Goal: Task Accomplishment & Management: Manage account settings

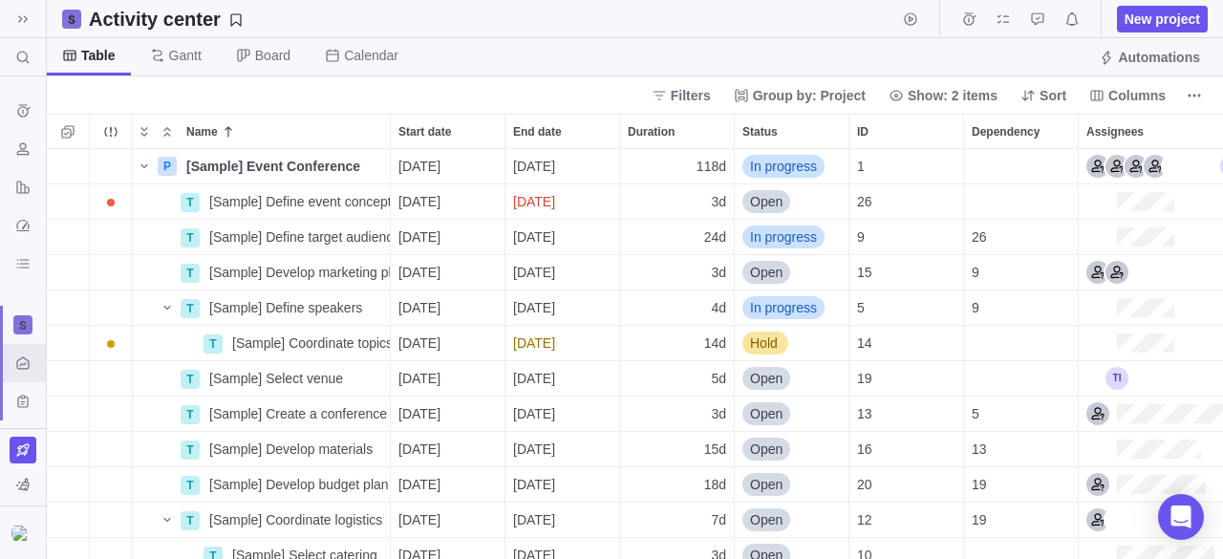
scroll to position [15, 15]
click at [25, 526] on img at bounding box center [22, 533] width 23 height 15
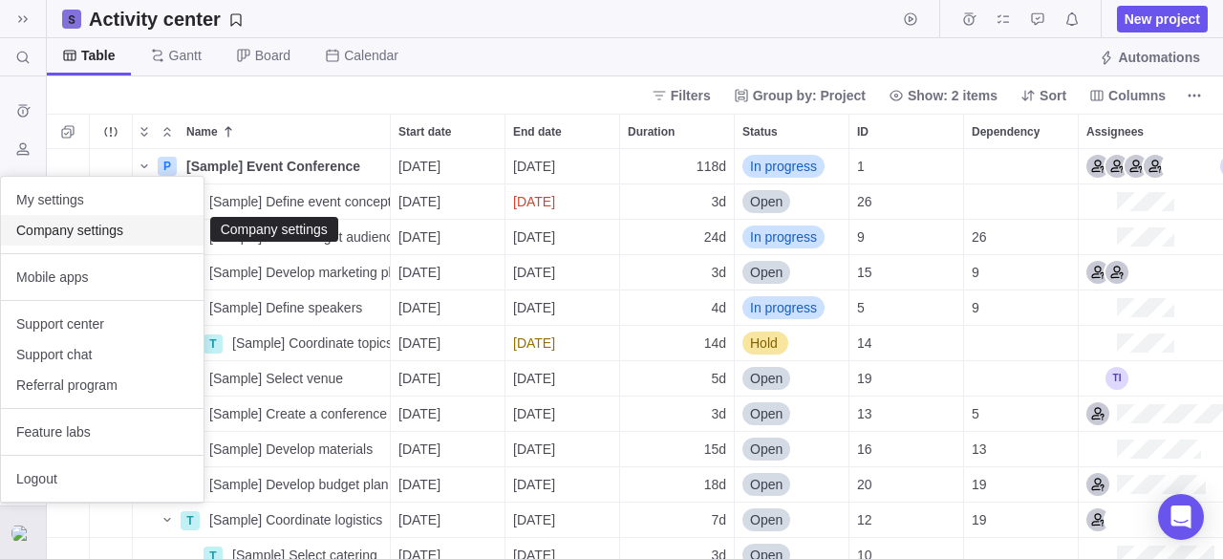
click at [84, 242] on div "Company settings" at bounding box center [102, 230] width 203 height 31
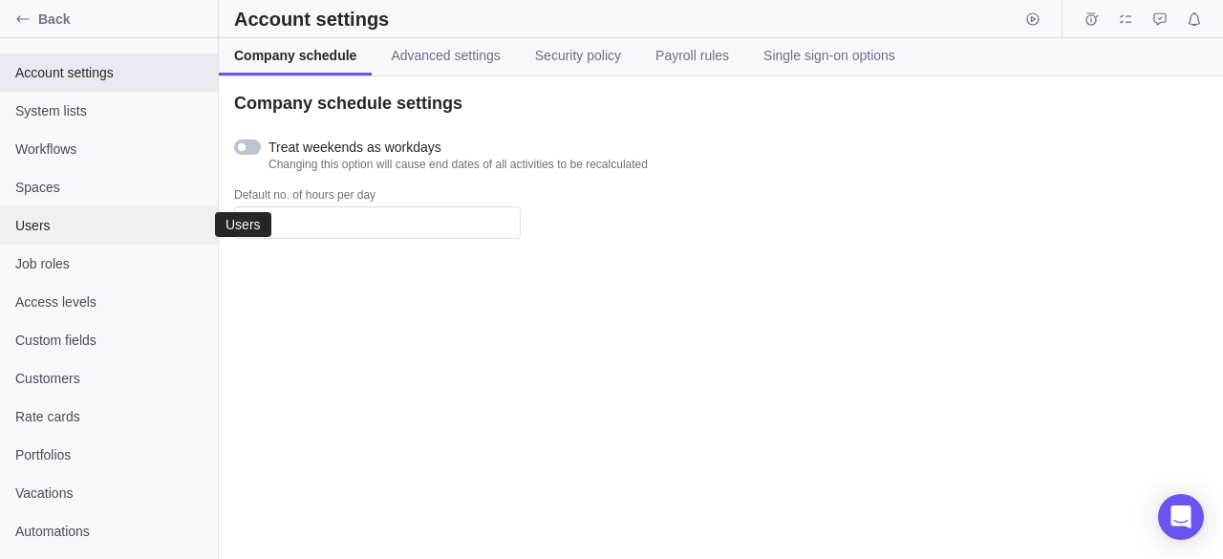
click at [84, 242] on div "Users" at bounding box center [109, 225] width 218 height 38
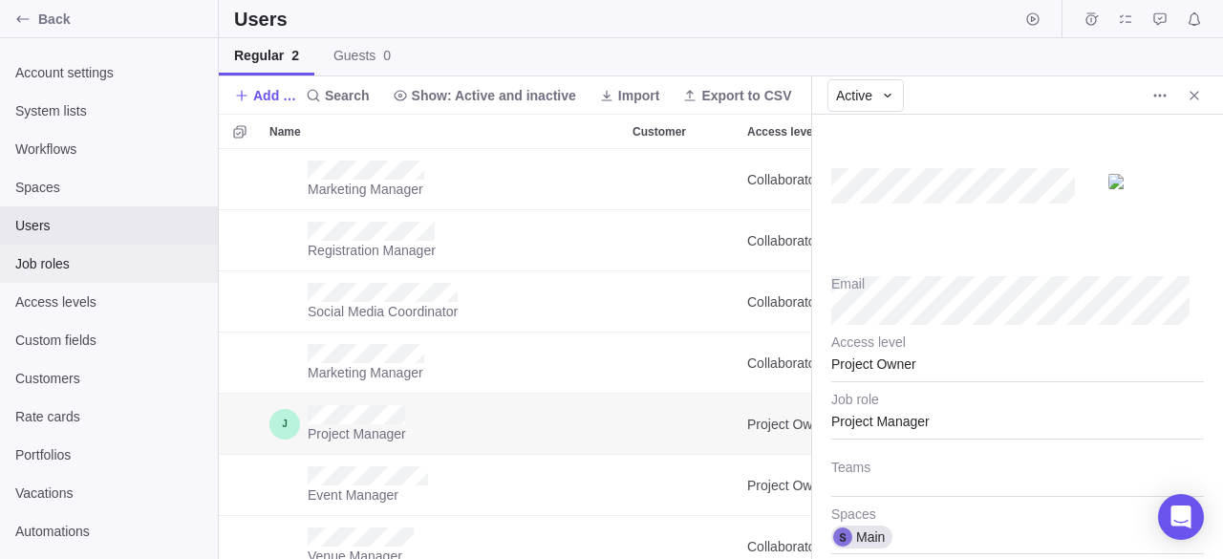
click at [41, 253] on div "Job roles" at bounding box center [109, 264] width 218 height 38
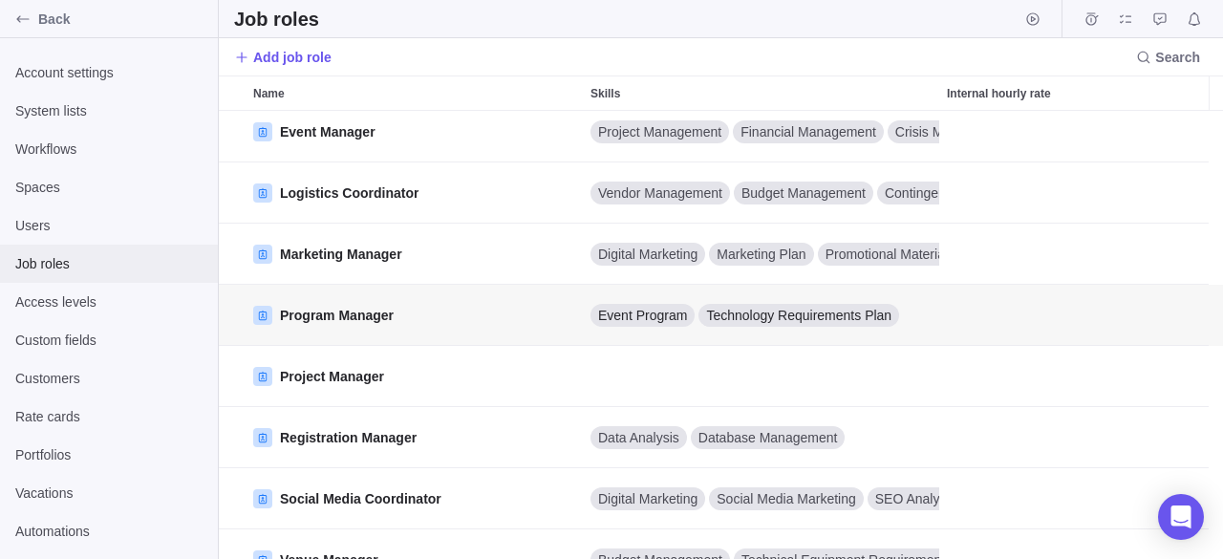
scroll to position [72, 0]
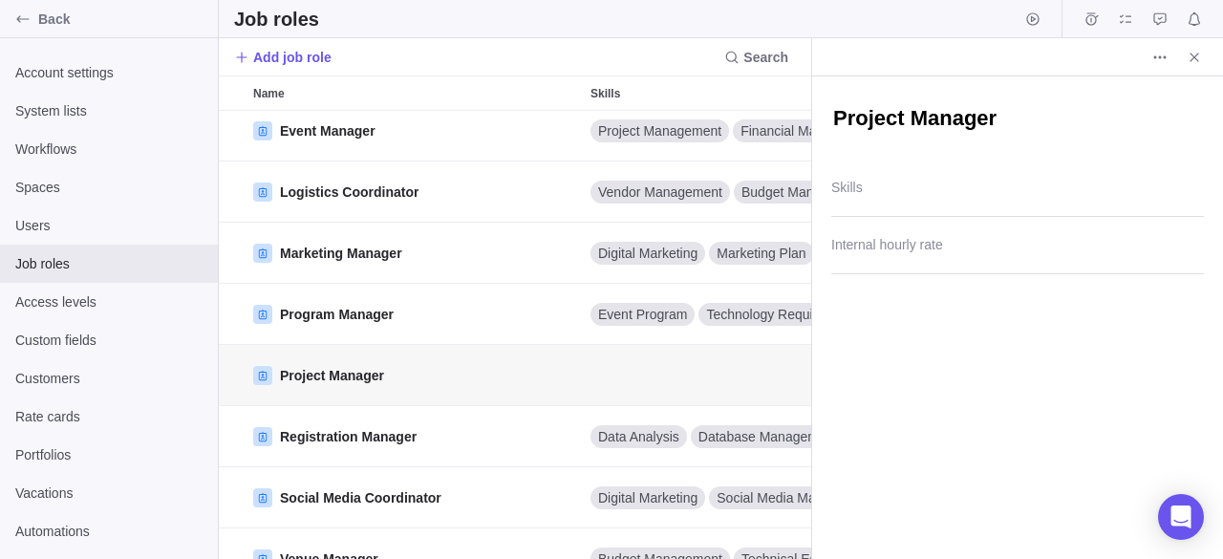
scroll to position [15, 15]
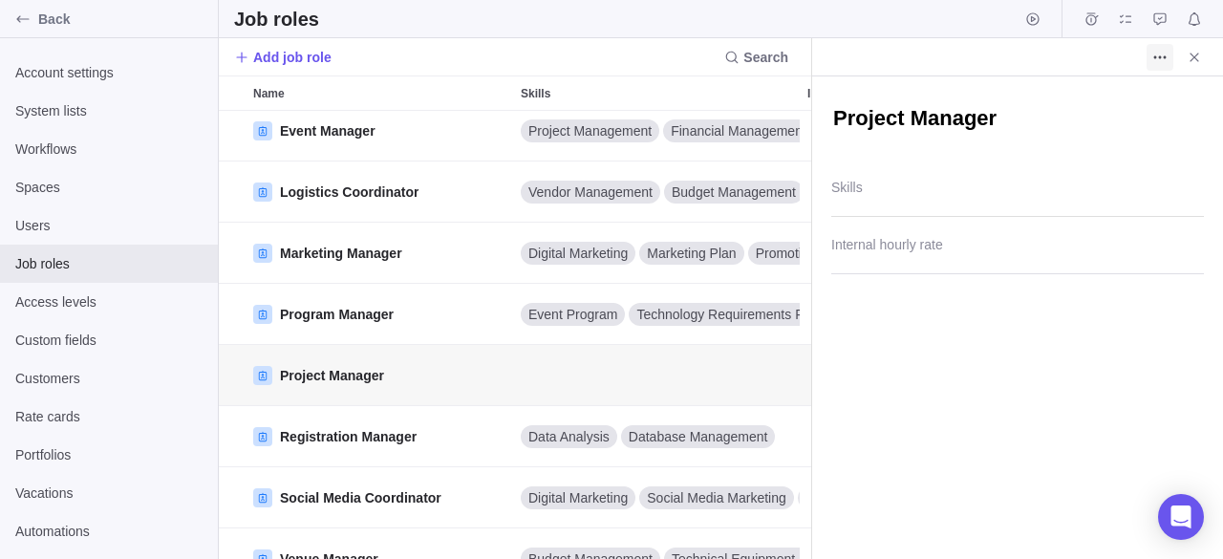
click at [1154, 55] on icon "More actions" at bounding box center [1155, 56] width 3 height 3
click at [1164, 54] on icon "More actions" at bounding box center [1159, 57] width 15 height 15
click at [1198, 64] on icon "Close" at bounding box center [1194, 57] width 15 height 15
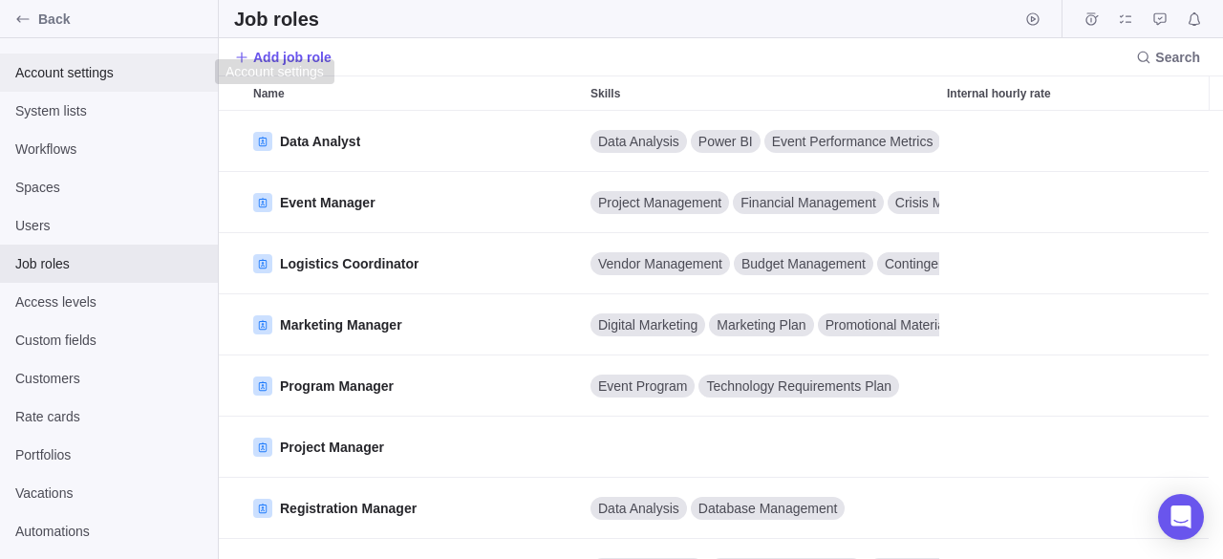
click at [123, 84] on div "Account settings" at bounding box center [109, 73] width 218 height 38
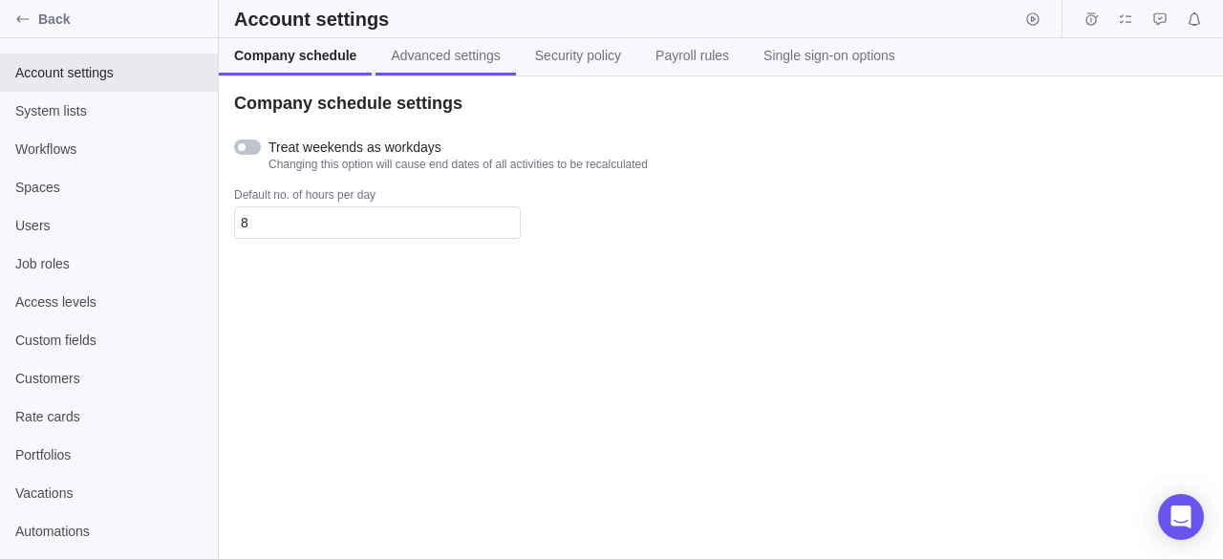
click at [433, 63] on span "Advanced settings" at bounding box center [445, 55] width 109 height 19
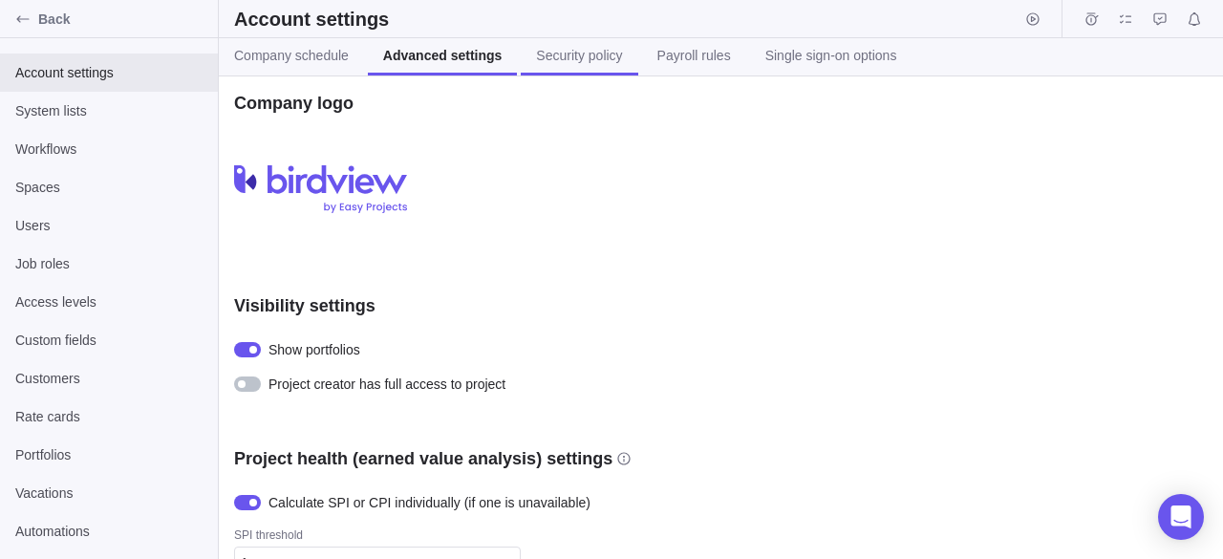
click at [598, 65] on link "Security policy" at bounding box center [579, 56] width 117 height 37
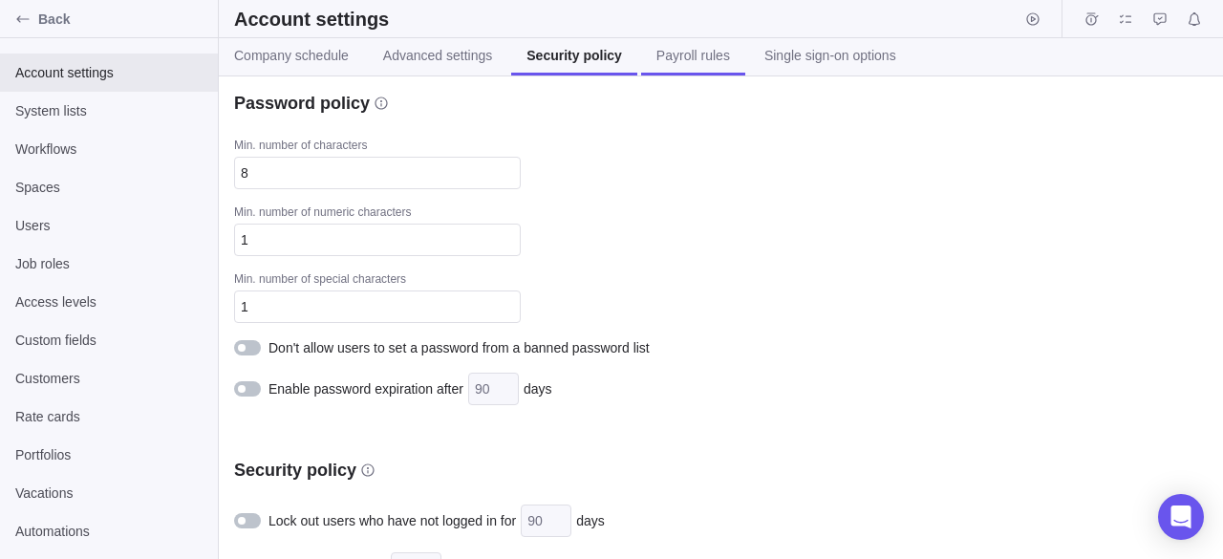
click at [680, 68] on link "Payroll rules" at bounding box center [693, 56] width 104 height 37
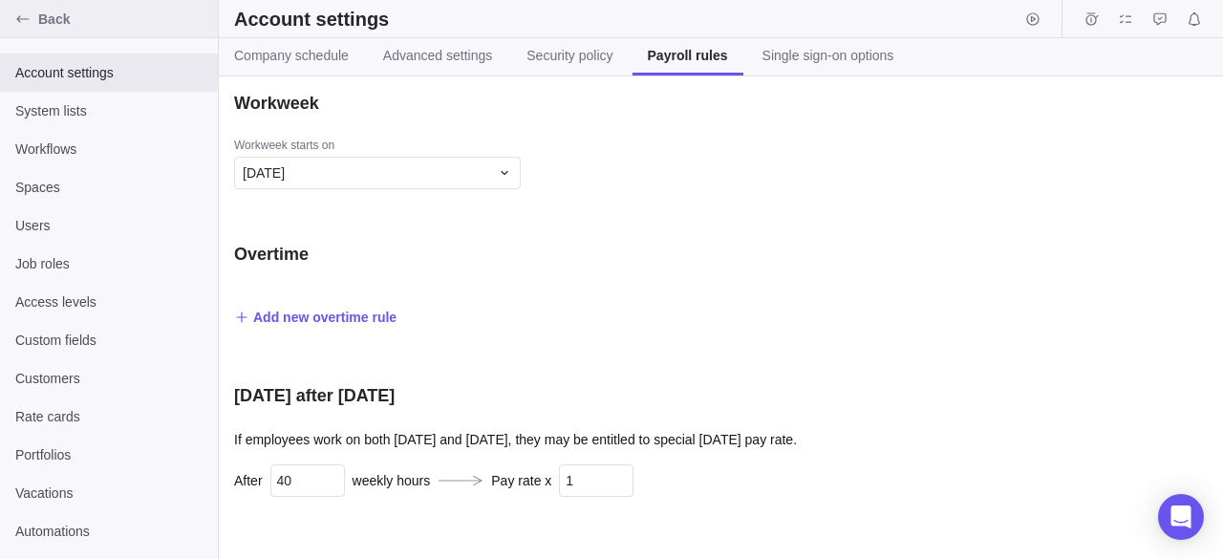
click at [27, 12] on icon "Back" at bounding box center [22, 18] width 15 height 15
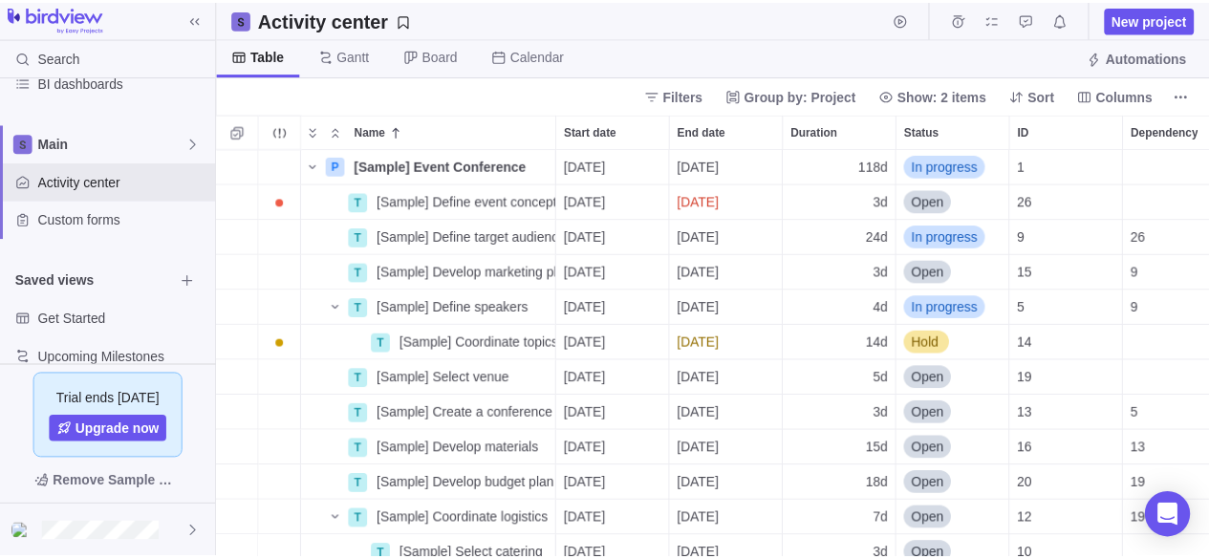
scroll to position [206, 0]
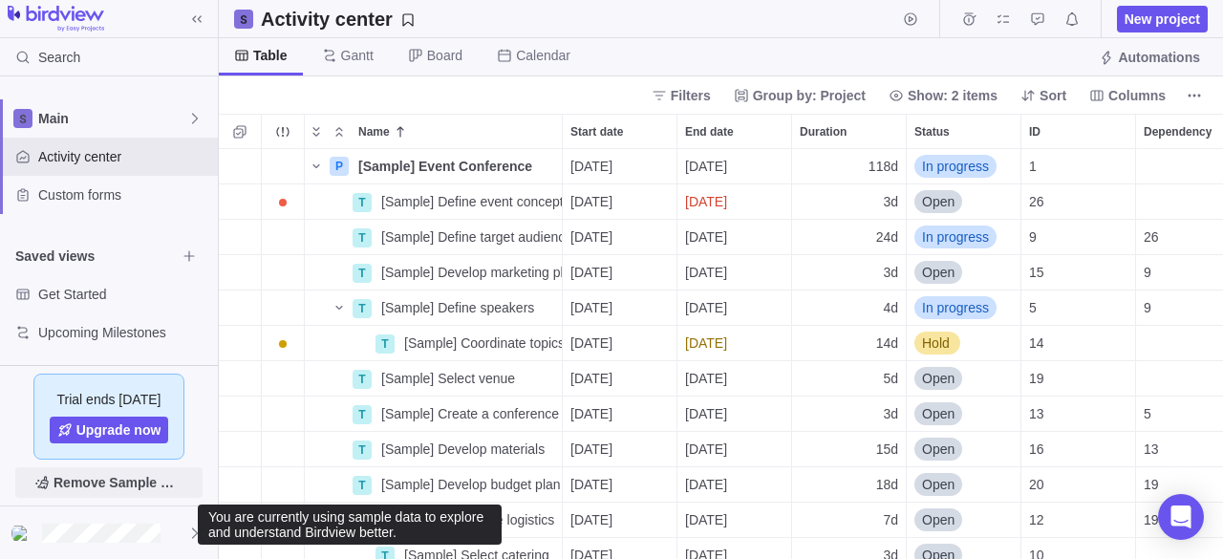
click at [183, 488] on span "Remove Sample Data" at bounding box center [108, 482] width 187 height 31
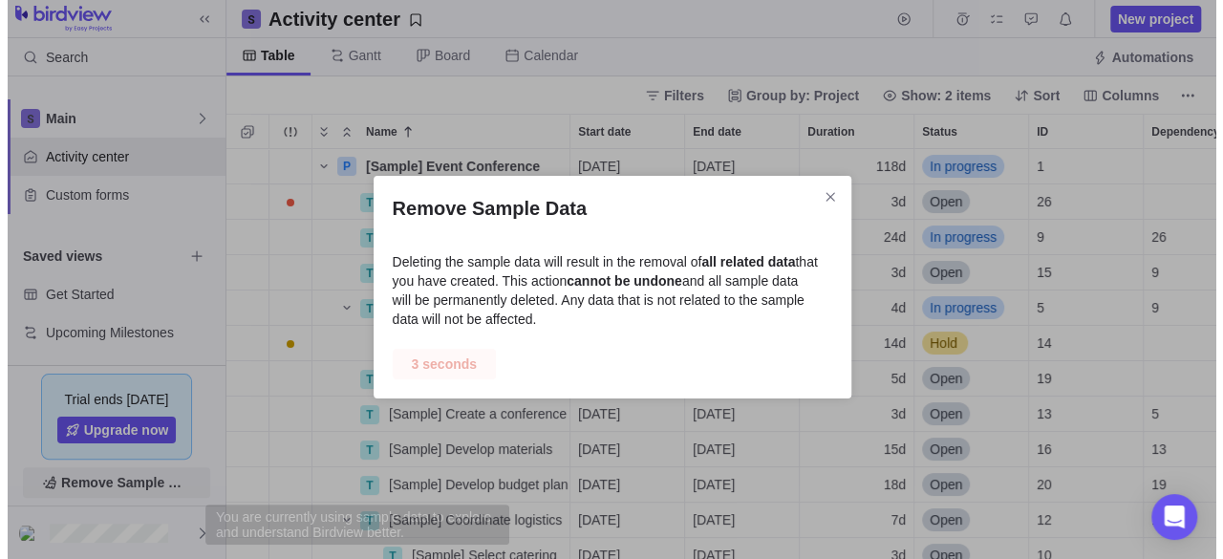
scroll to position [15, 15]
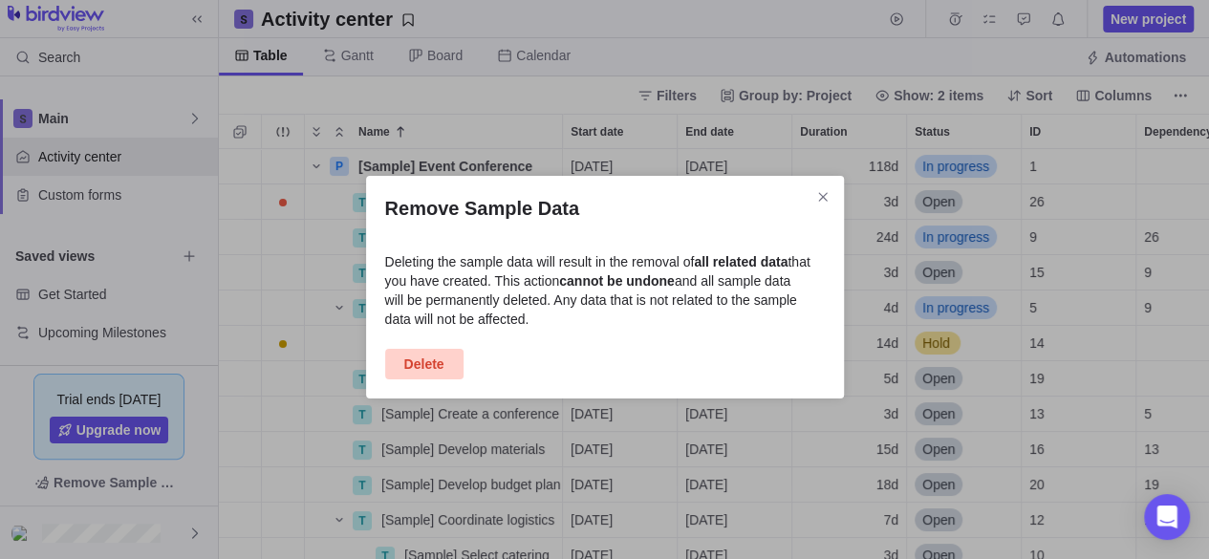
click at [440, 364] on span "Delete" at bounding box center [424, 364] width 40 height 23
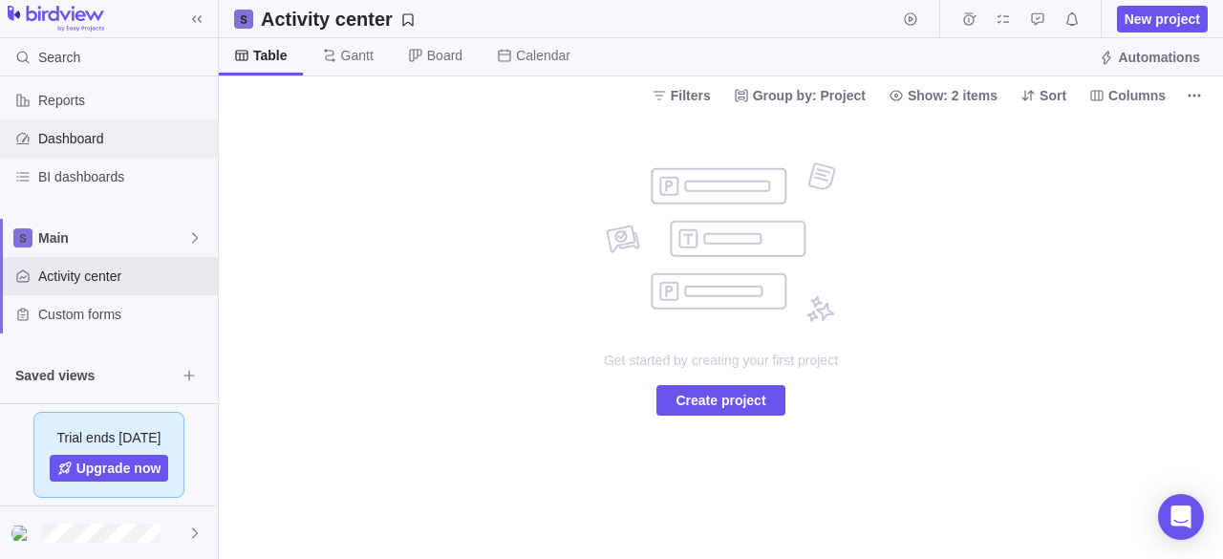
scroll to position [168, 0]
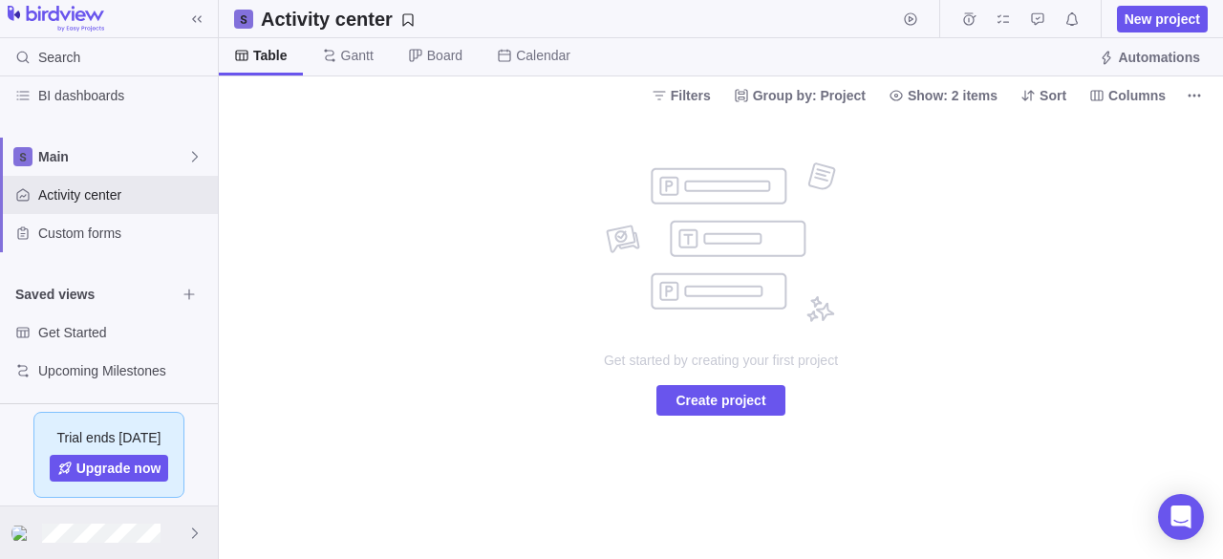
click at [183, 521] on div at bounding box center [109, 532] width 218 height 53
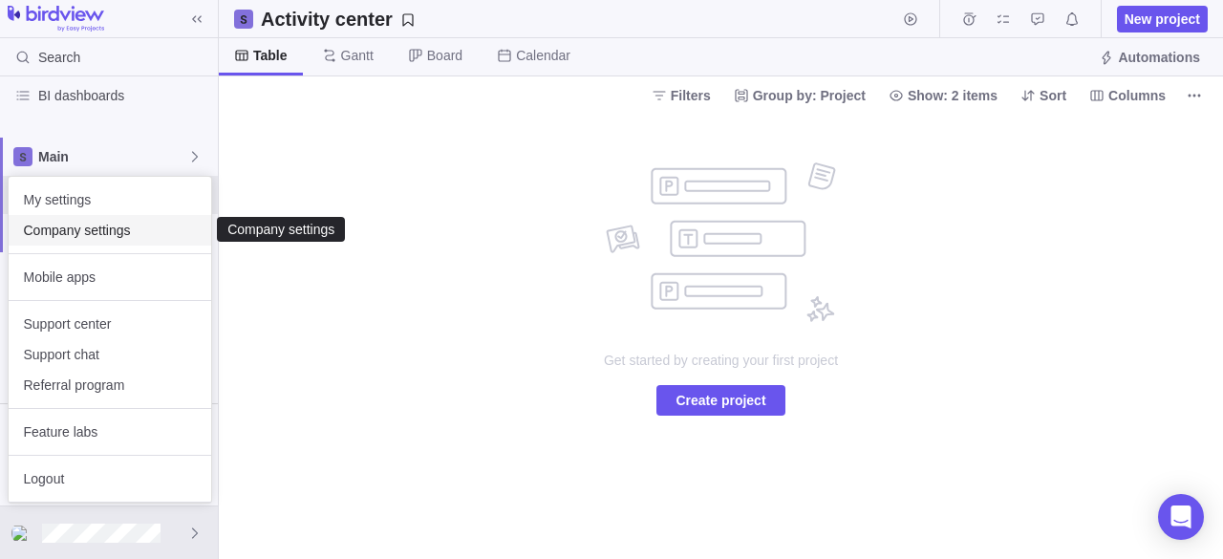
click at [107, 226] on span "Company settings" at bounding box center [110, 230] width 172 height 19
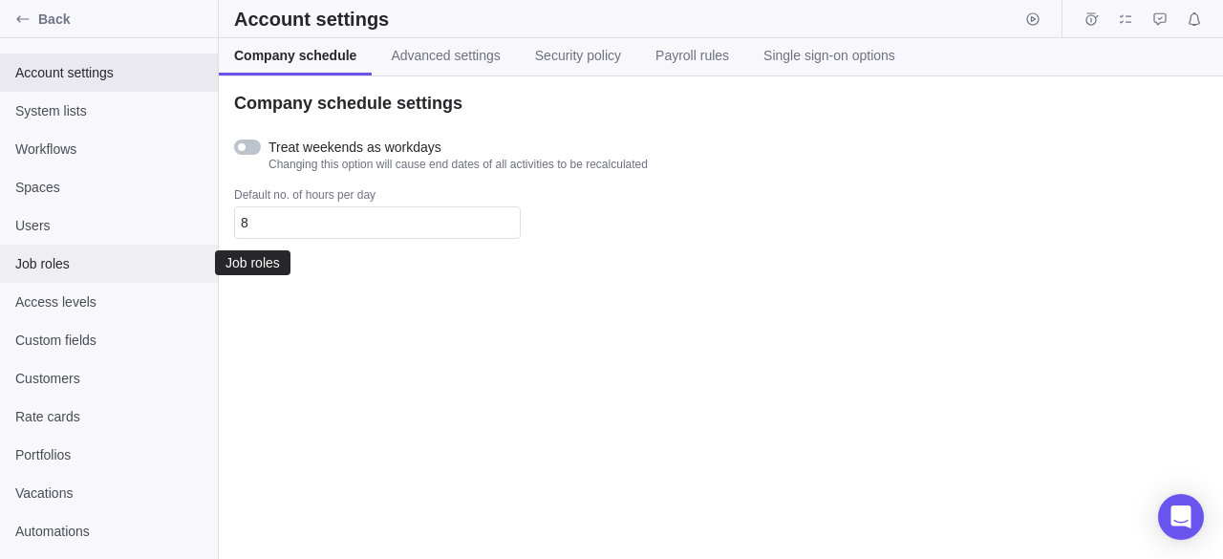
scroll to position [29, 0]
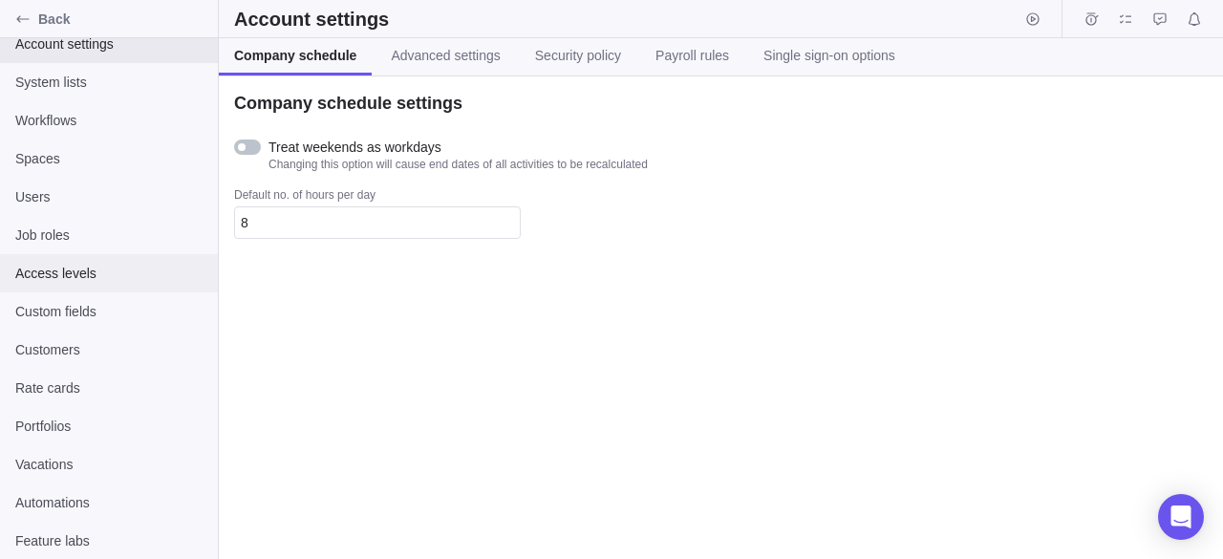
click at [171, 266] on span "Access levels" at bounding box center [108, 273] width 187 height 19
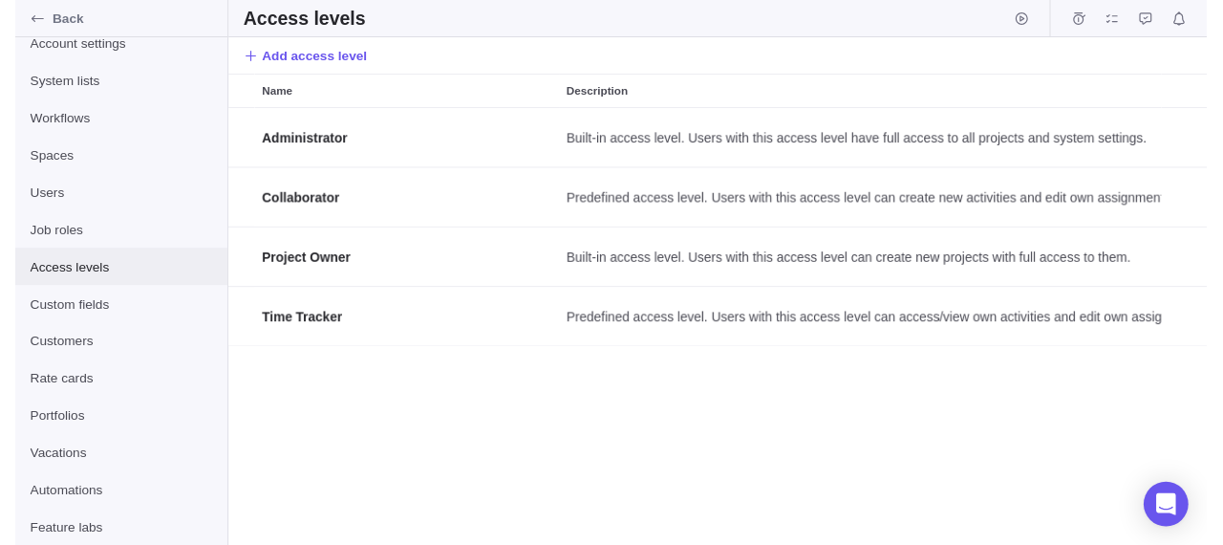
scroll to position [434, 990]
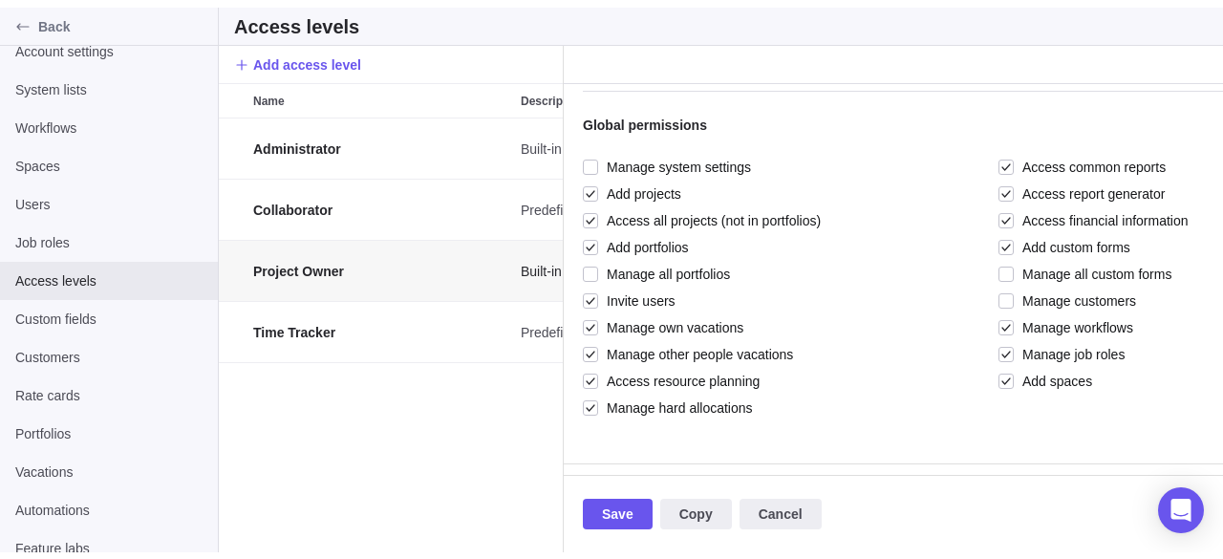
scroll to position [189, 0]
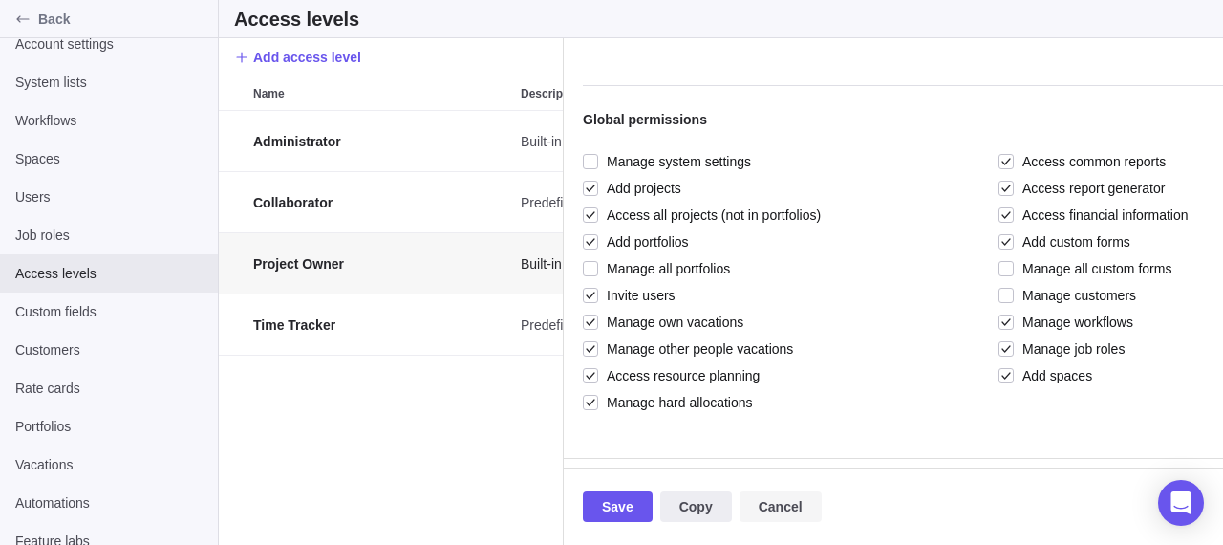
click at [764, 504] on span "Cancel" at bounding box center [781, 506] width 44 height 23
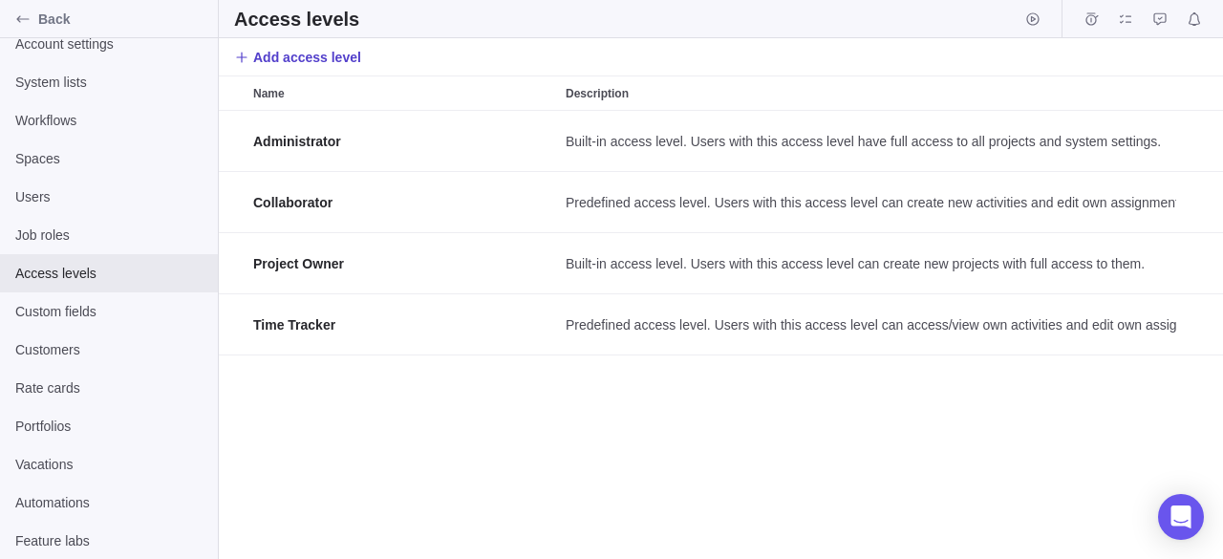
click at [247, 45] on span "Add access level" at bounding box center [297, 57] width 127 height 27
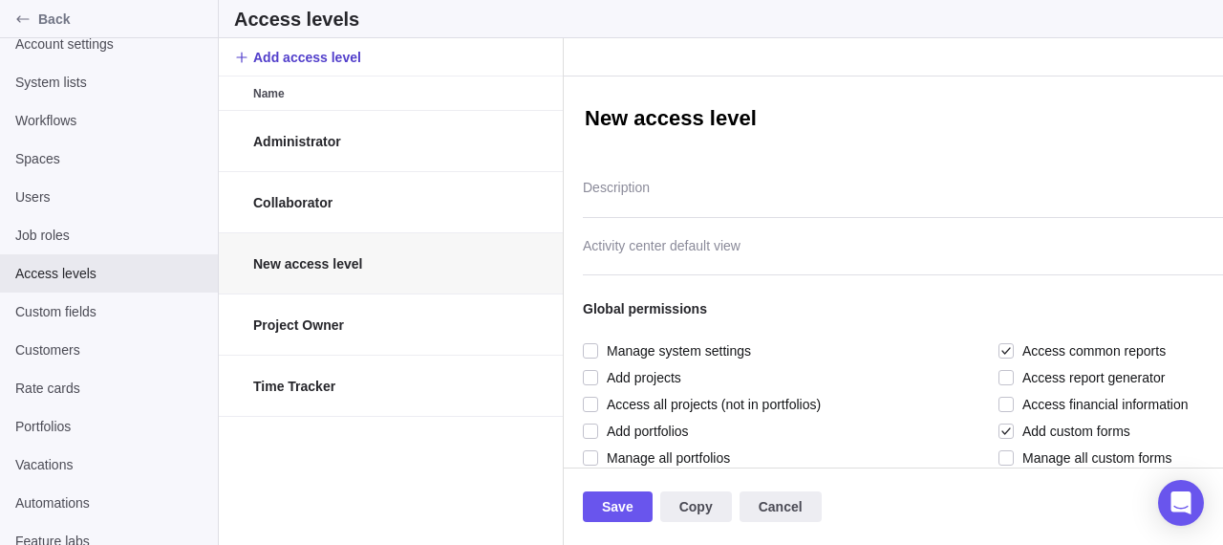
scroll to position [15, 15]
type textarea "x"
type textarea "l"
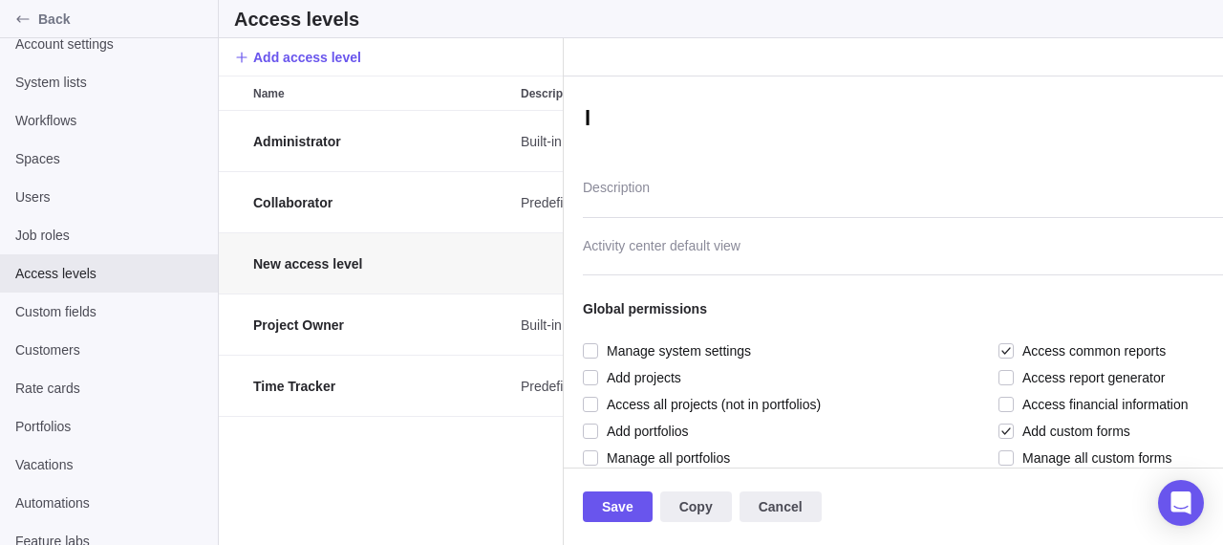
type textarea "x"
type textarea "lo"
type textarea "x"
type textarea "l"
type textarea "x"
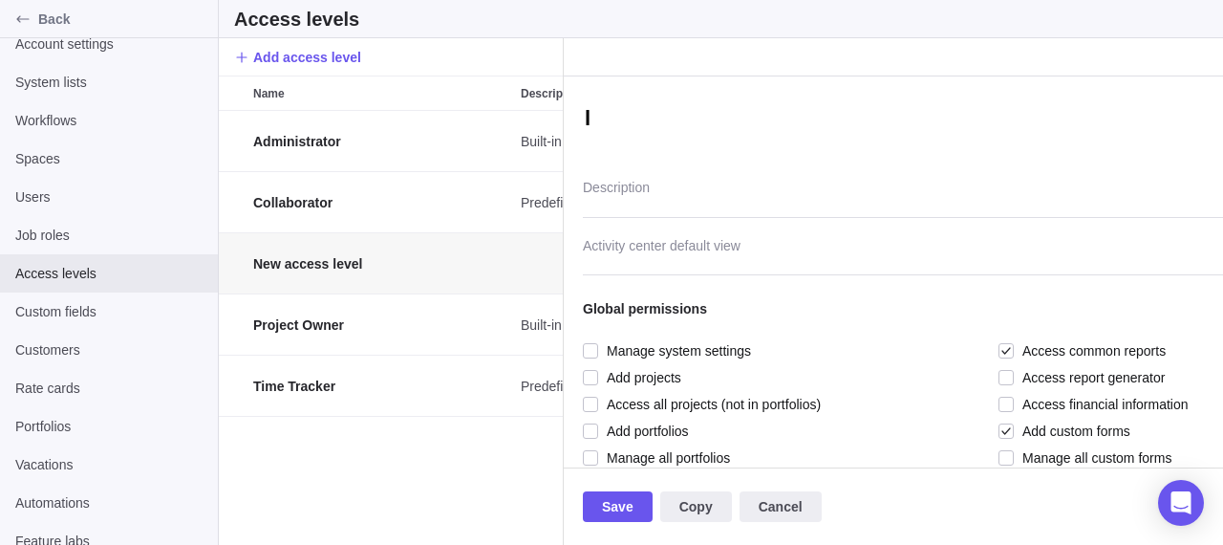
type textarea "lw"
type textarea "x"
type textarea "l"
type textarea "x"
type textarea "low"
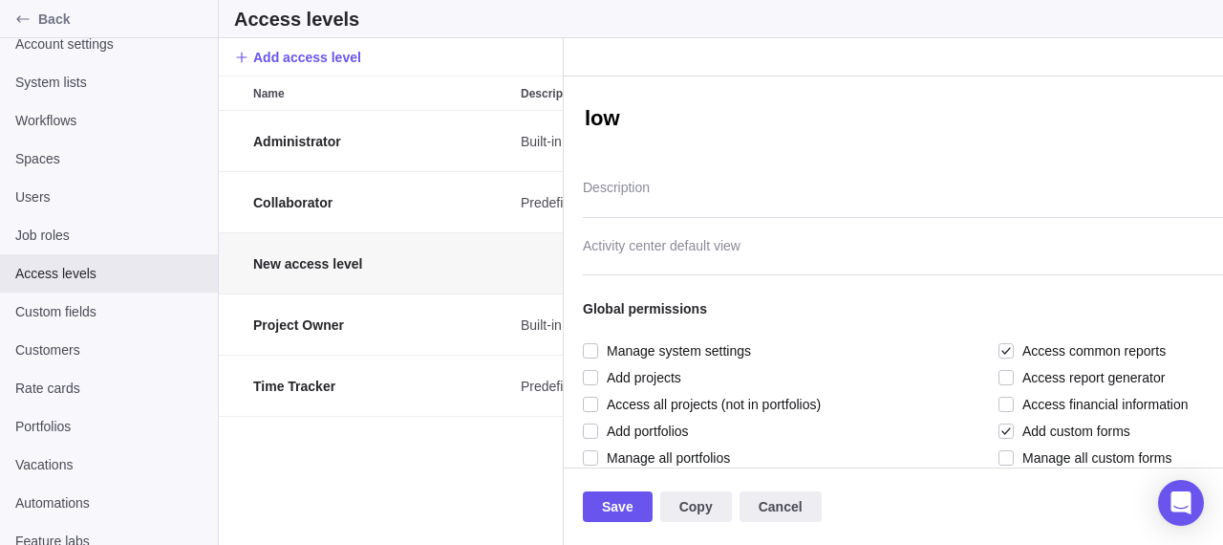
type textarea "x"
type textarea "low""
type textarea "x"
type textarea "low">"
type textarea "x"
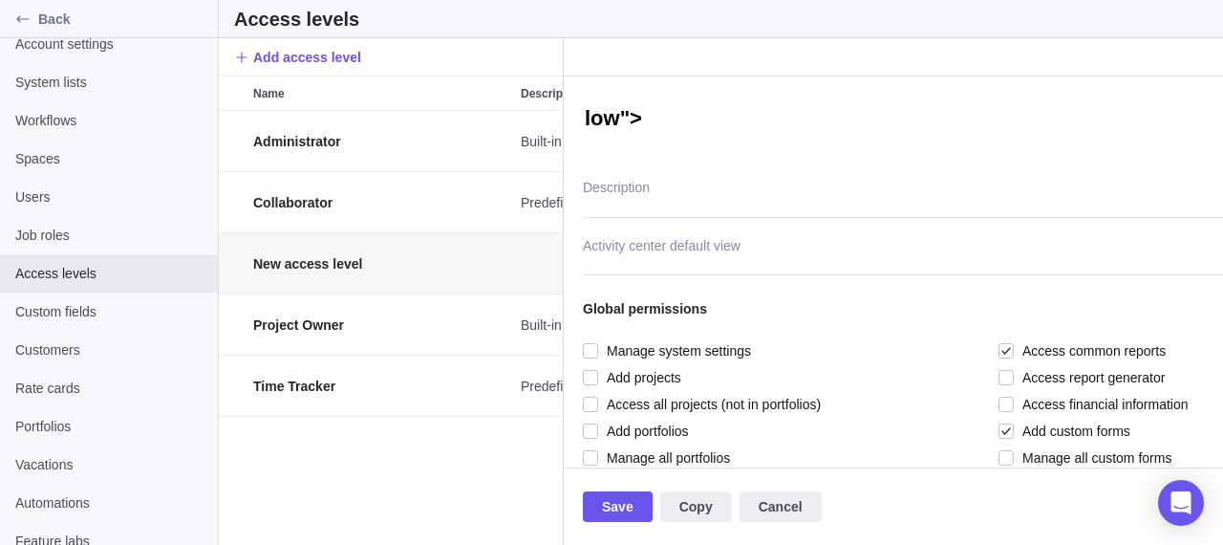
type textarea "low"><"
type textarea "x"
type textarea "low"><"
type textarea "x"
type textarea "low">< i"
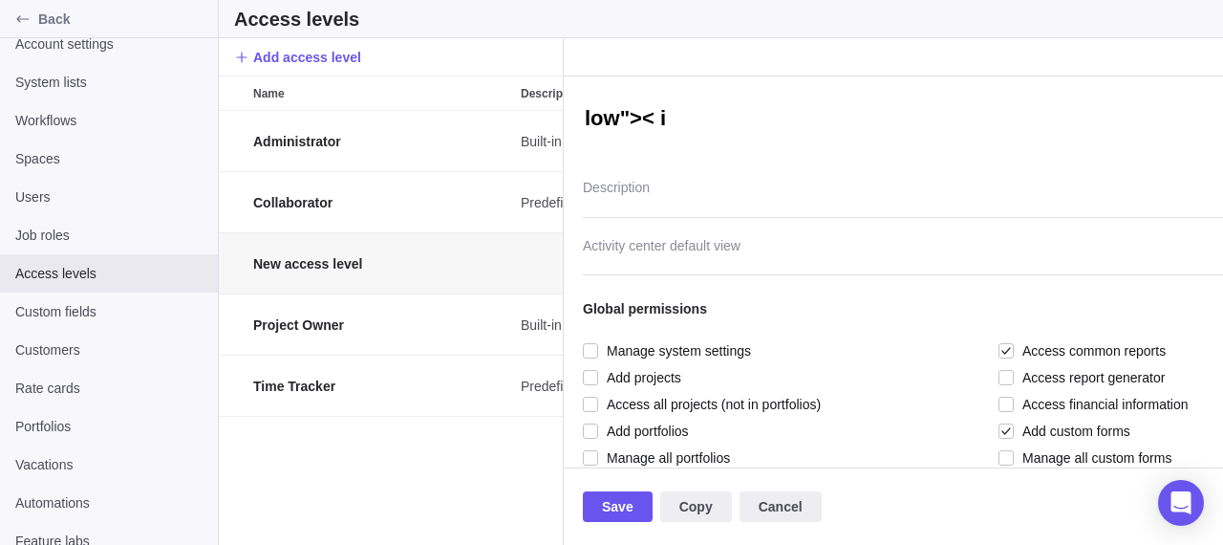
type textarea "x"
type textarea "low">< im"
type textarea "x"
type textarea "low">< img"
type textarea "x"
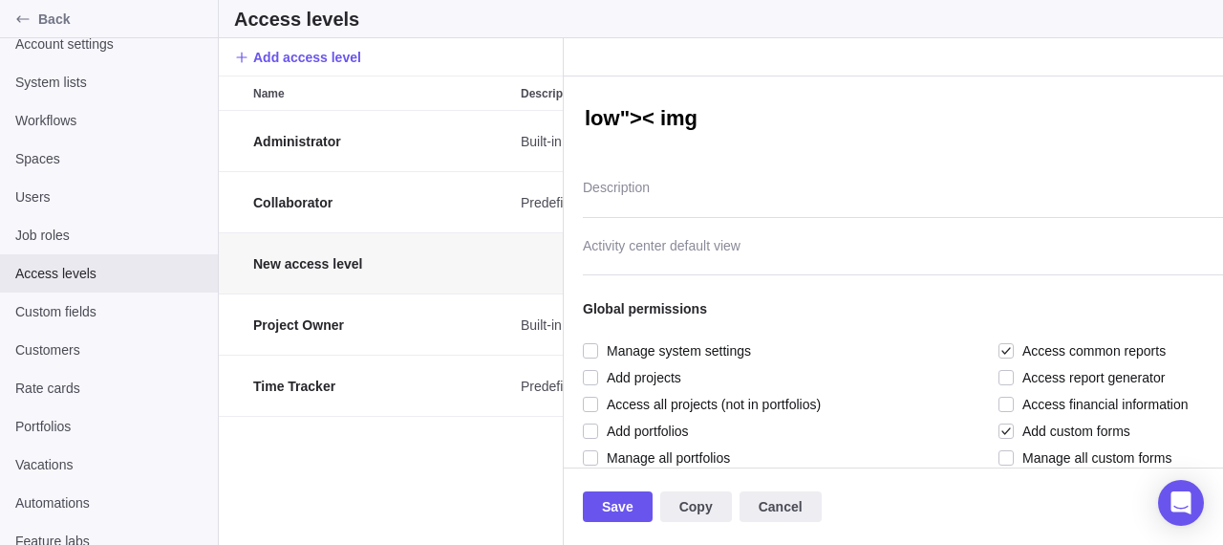
type textarea "low">< img"
type textarea "x"
type textarea "low">< img s"
type textarea "x"
type textarea "low">< img sr"
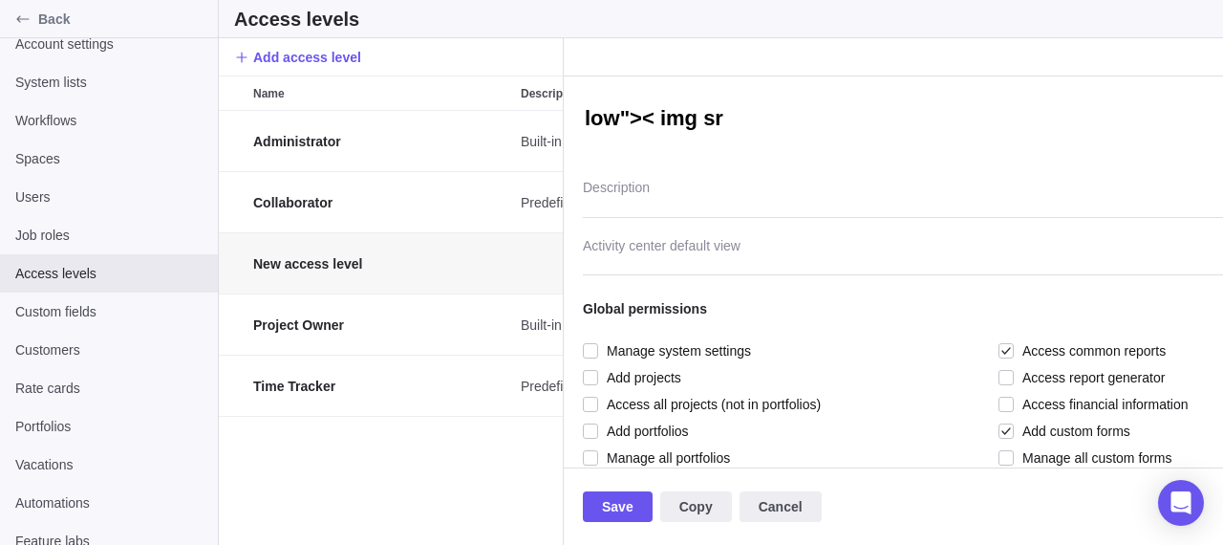
type textarea "x"
type textarea "low">< img src="
type textarea "x"
type textarea "low">< img src=="
type textarea "x"
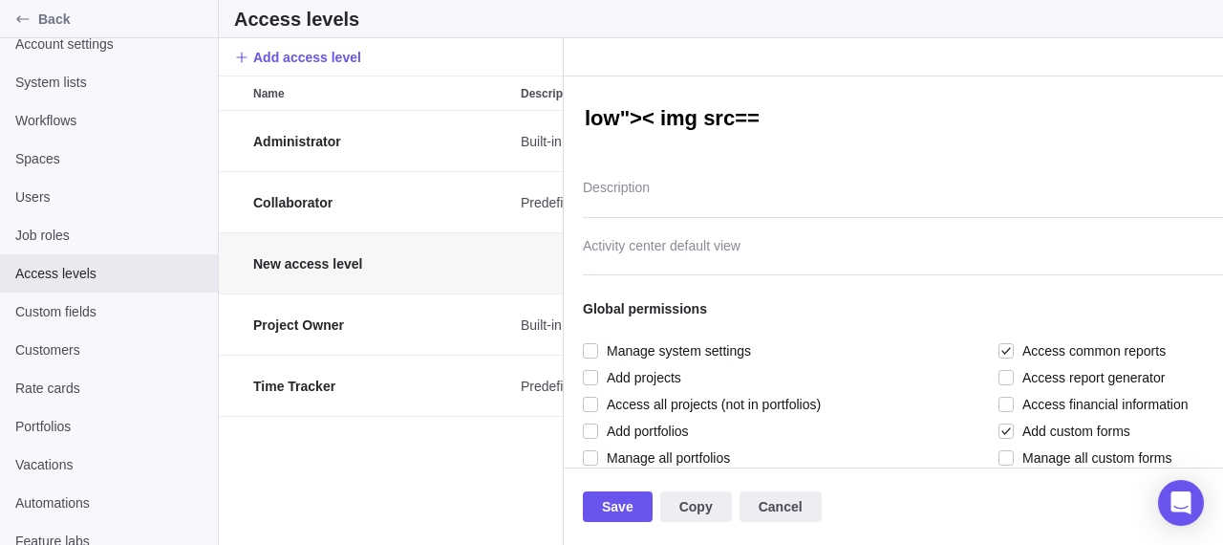
type textarea "low">< img src==x"
type textarea "x"
type textarea "low">< img src=="
type textarea "x"
type textarea "low">< img src="
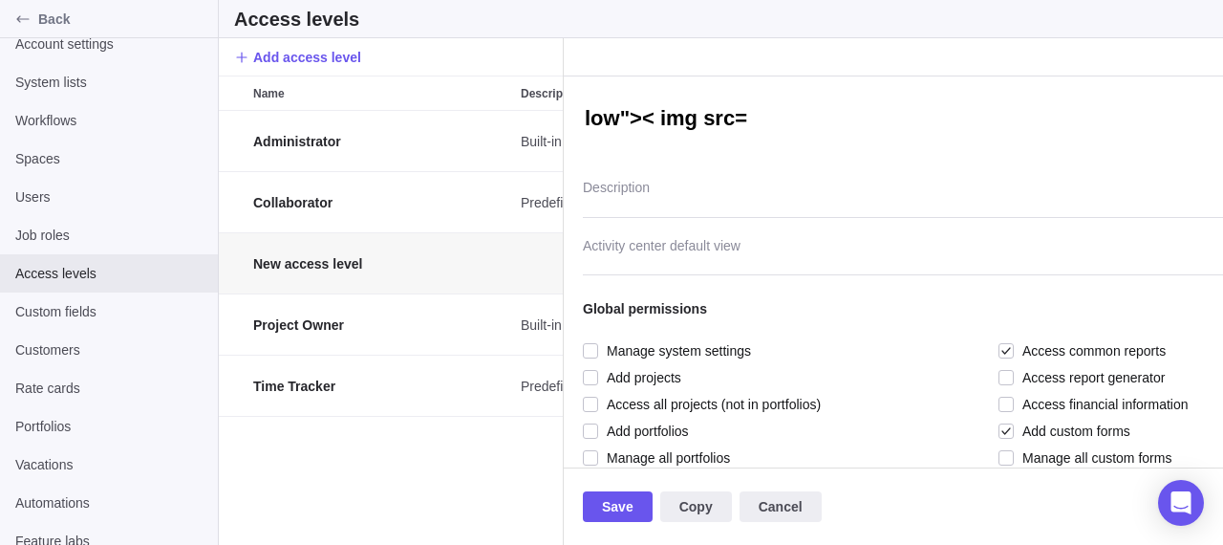
type textarea "x"
type textarea "low">< img src=x"
type textarea "x"
type textarea "low">< img src=x>"
click at [713, 178] on textarea "Description" at bounding box center [998, 193] width 831 height 49
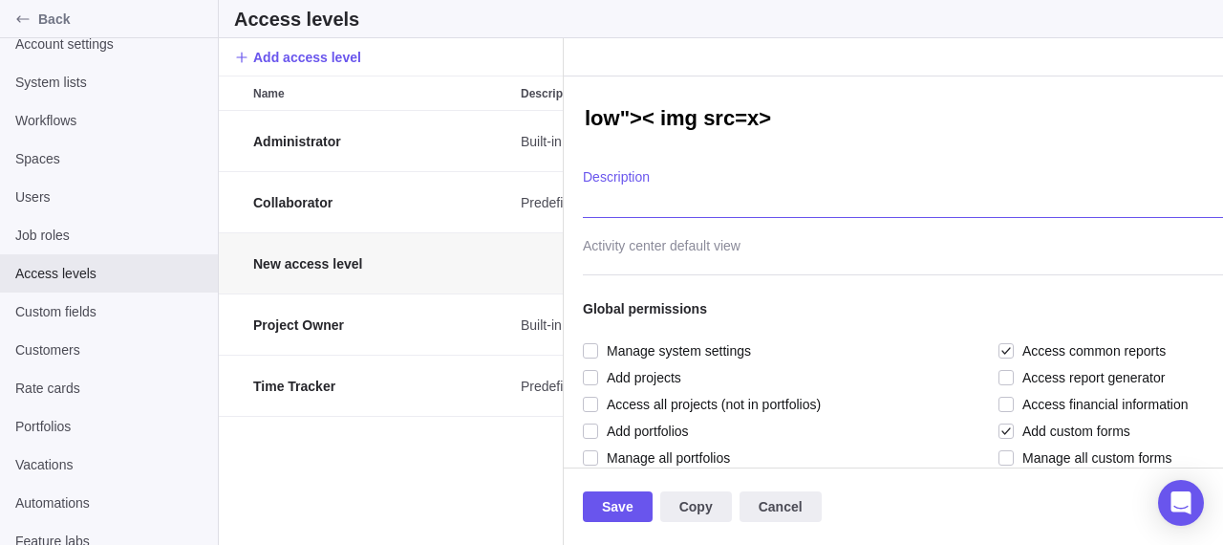
paste textarea "low">< img src=x>"
type textarea "x"
type textarea "low">< img src=x>"
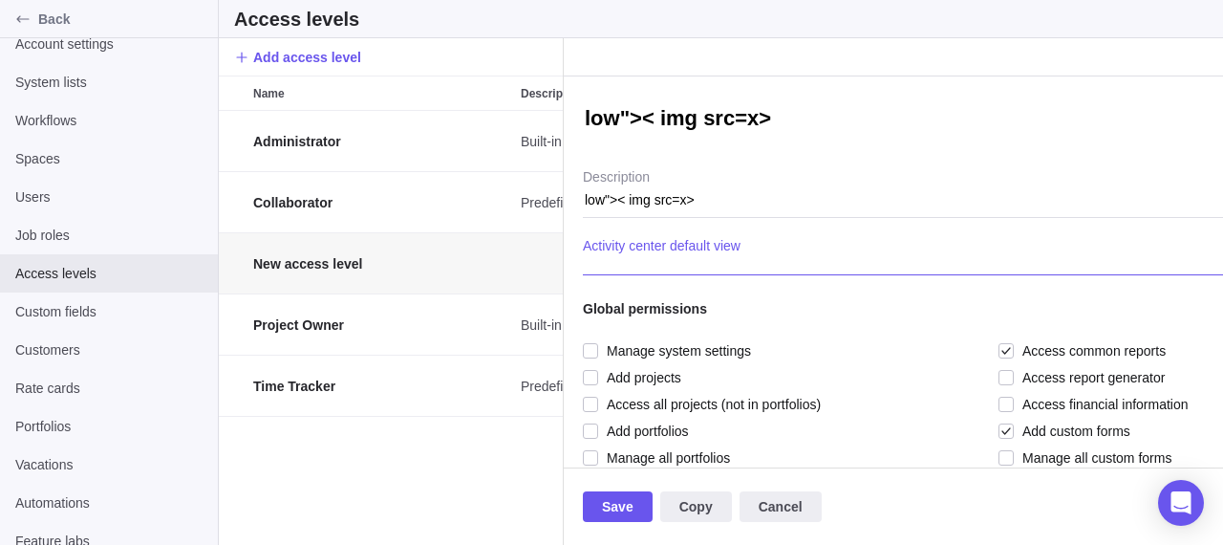
click at [721, 251] on div at bounding box center [998, 251] width 831 height 48
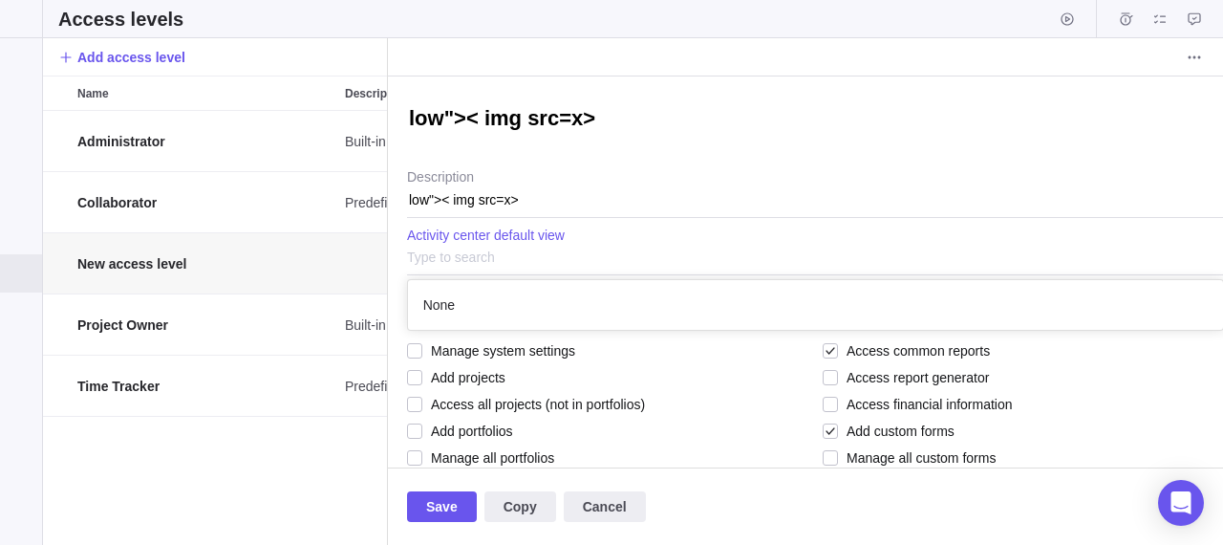
scroll to position [34, 801]
click at [683, 188] on div "low">< img src=x> low">< img src=x> Description None Activity center default vi…" at bounding box center [823, 271] width 870 height 391
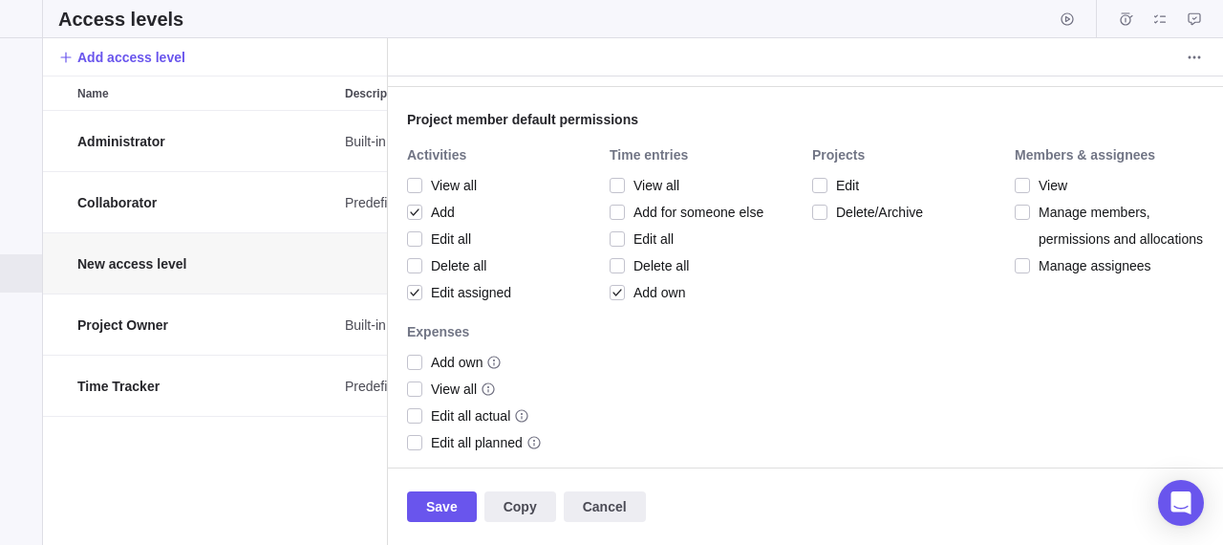
scroll to position [562, 0]
click at [419, 292] on div at bounding box center [414, 291] width 15 height 27
click at [626, 288] on span "Add own" at bounding box center [655, 291] width 60 height 27
click at [619, 186] on div at bounding box center [617, 184] width 15 height 27
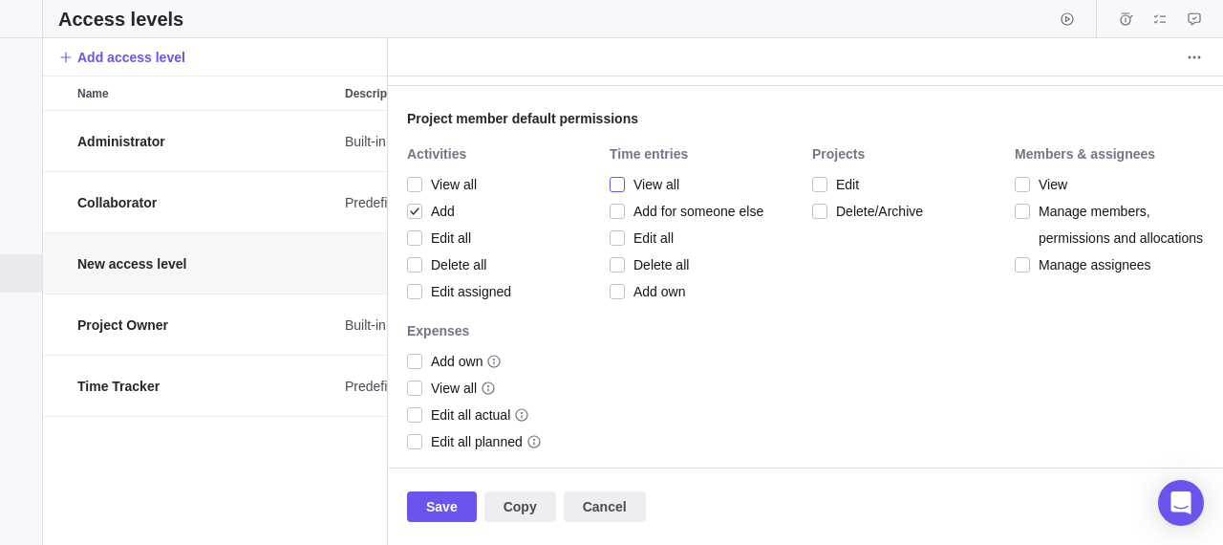
click at [619, 186] on div at bounding box center [617, 184] width 15 height 27
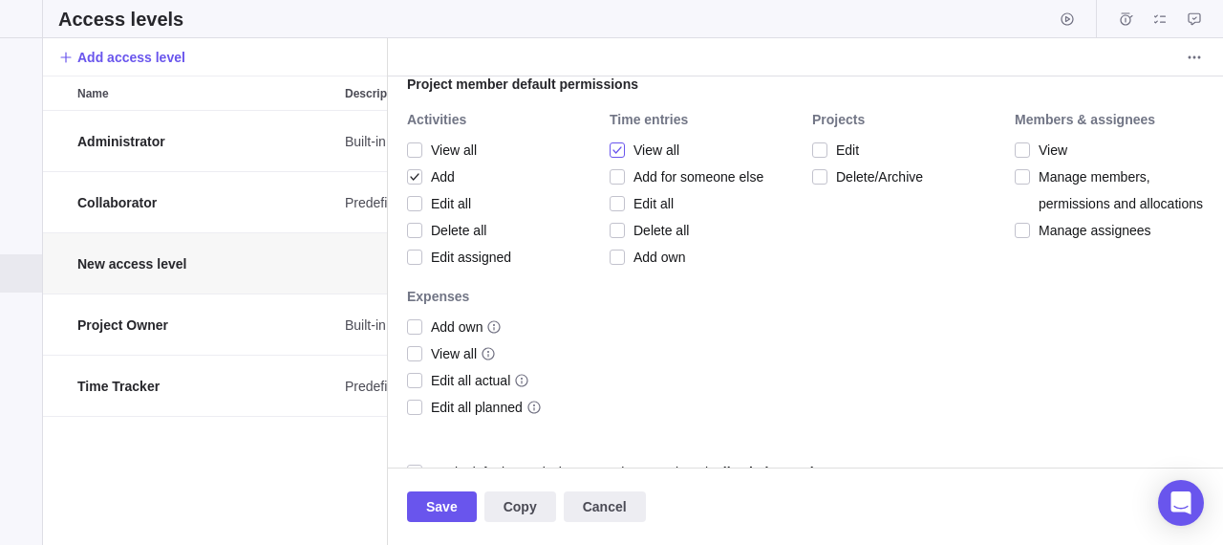
scroll to position [598, 0]
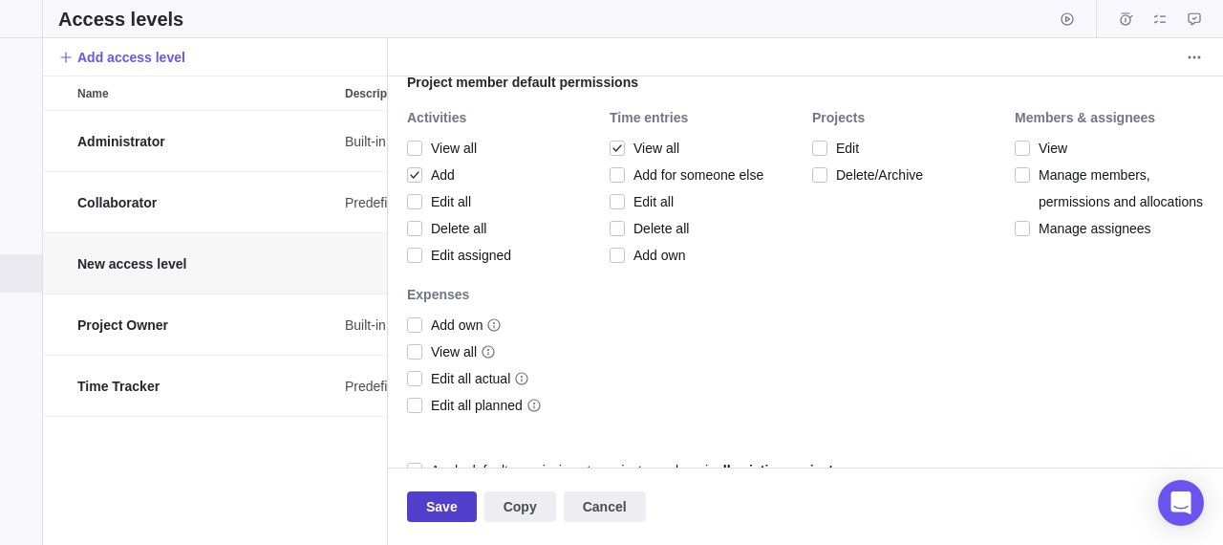
click at [422, 508] on span "Save" at bounding box center [442, 506] width 70 height 31
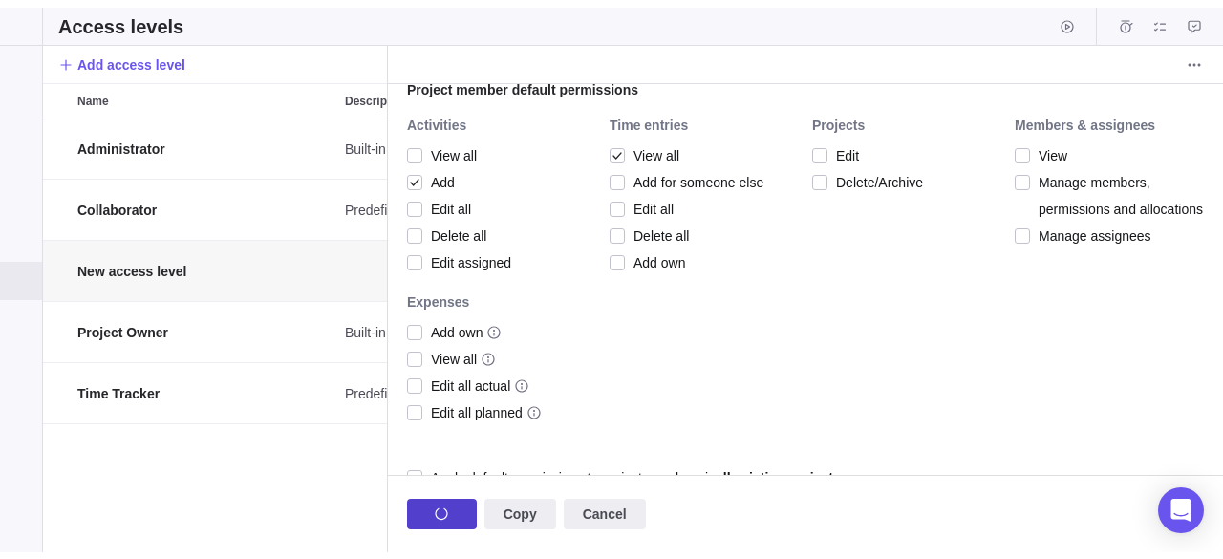
scroll to position [434, 990]
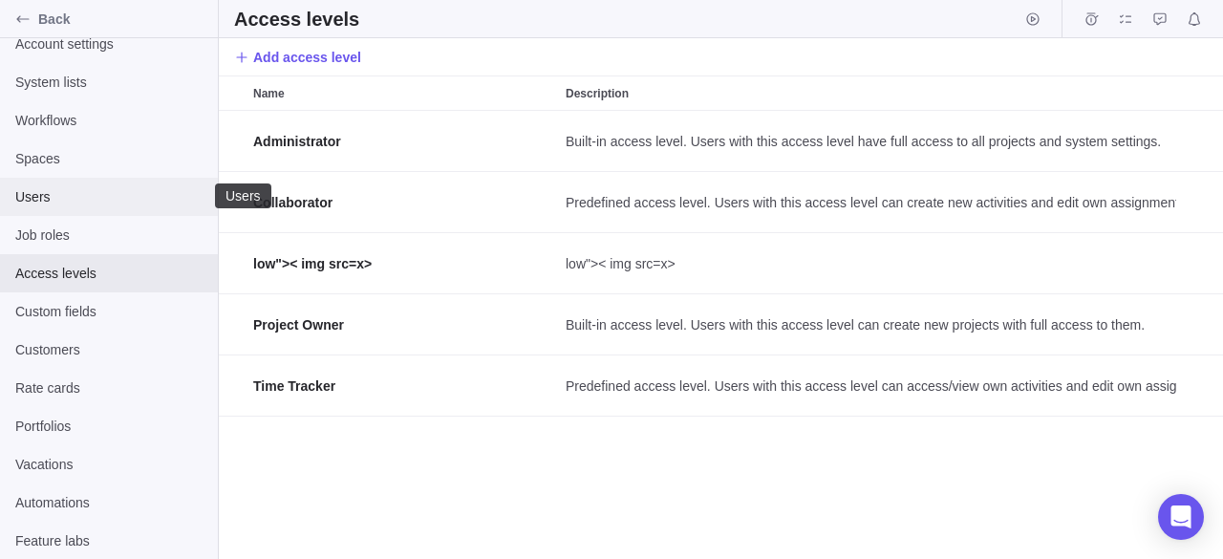
click at [118, 207] on div "Users" at bounding box center [109, 197] width 218 height 38
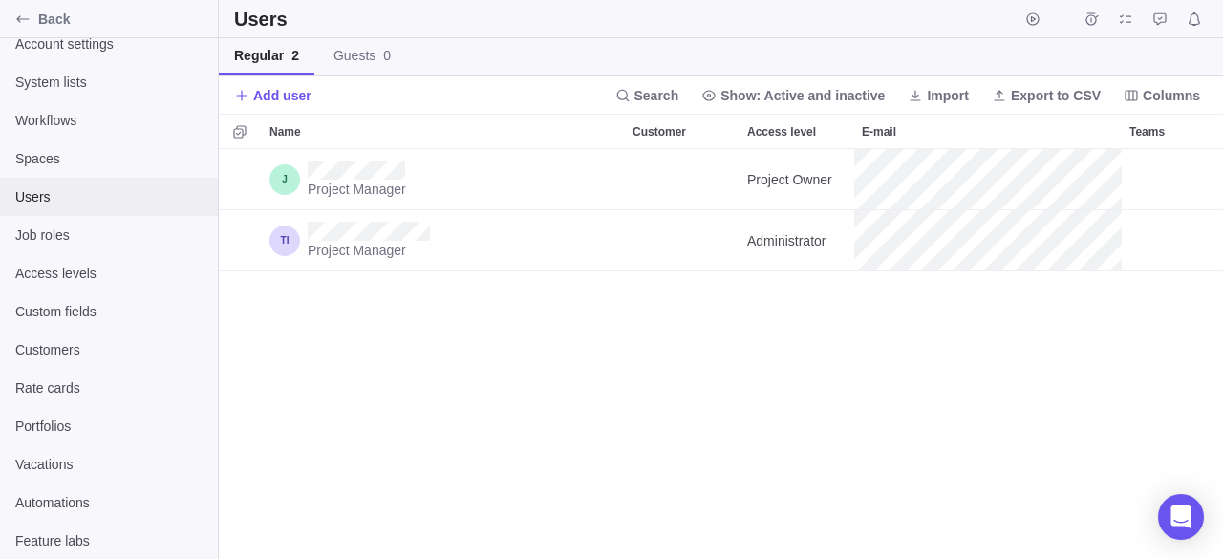
scroll to position [396, 990]
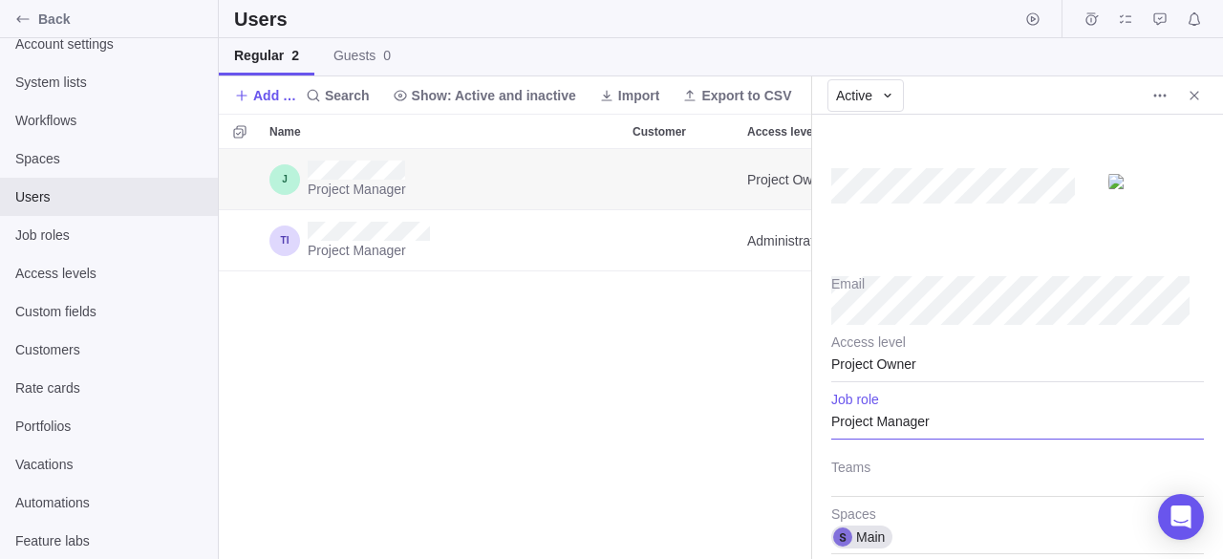
click at [927, 412] on div "Project Manager" at bounding box center [1017, 416] width 373 height 48
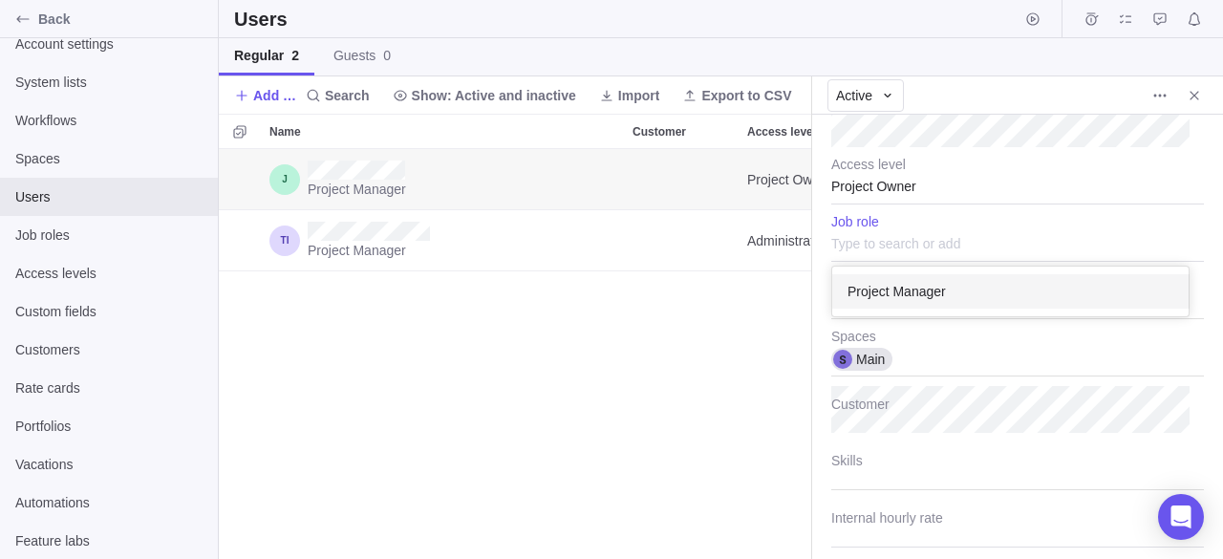
scroll to position [179, 0]
click at [980, 181] on div "Email Project Owner Access level Project Manager Job role Teams Main Spaces Cus…" at bounding box center [1017, 337] width 411 height 444
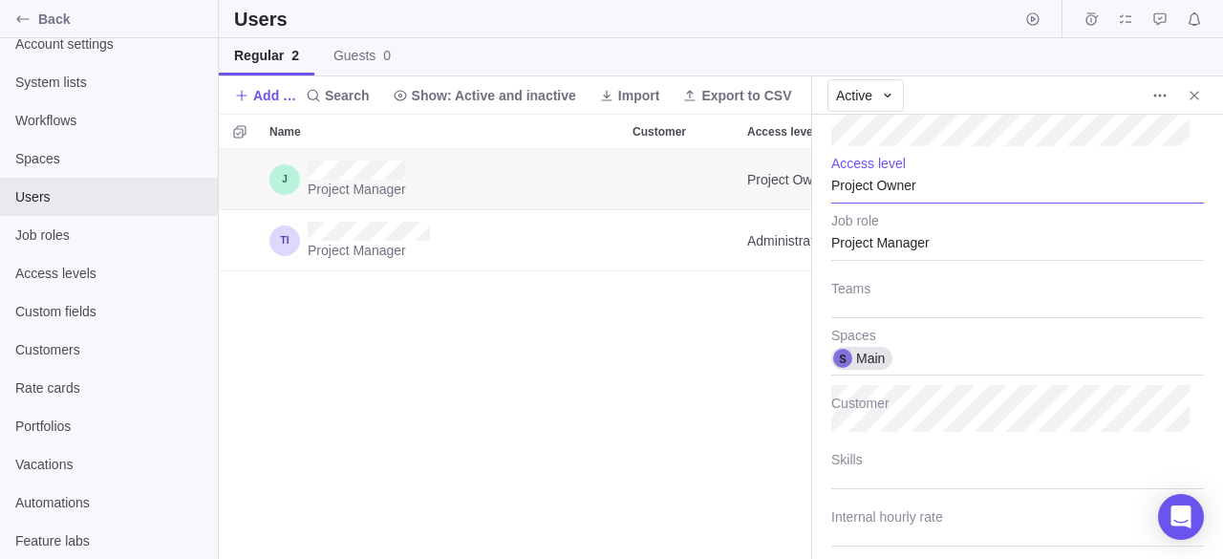
click at [973, 185] on div "Project Owner" at bounding box center [1017, 180] width 373 height 48
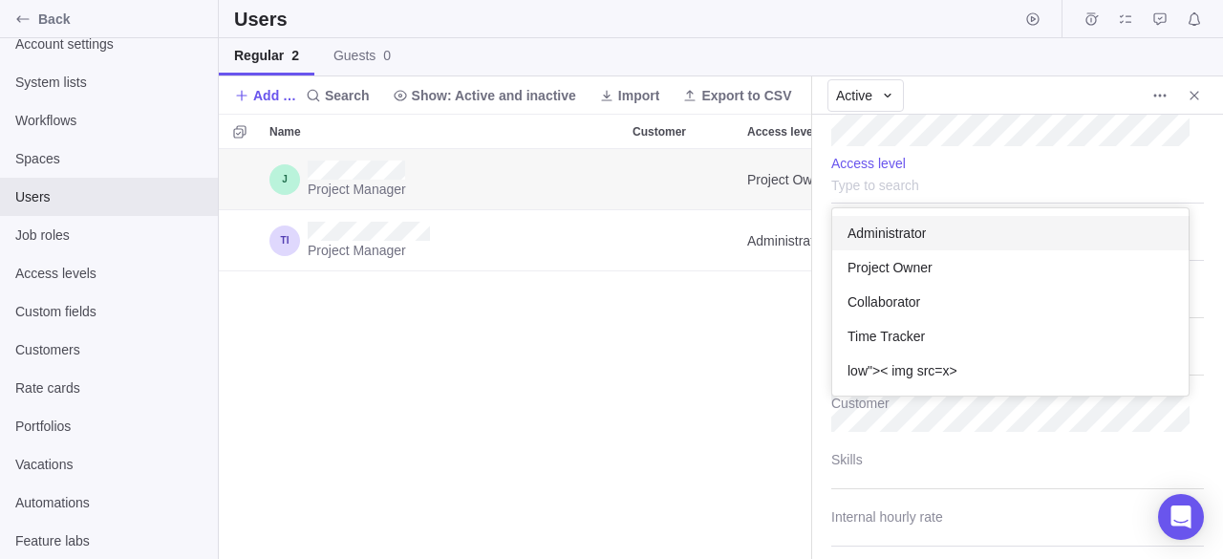
scroll to position [172, 342]
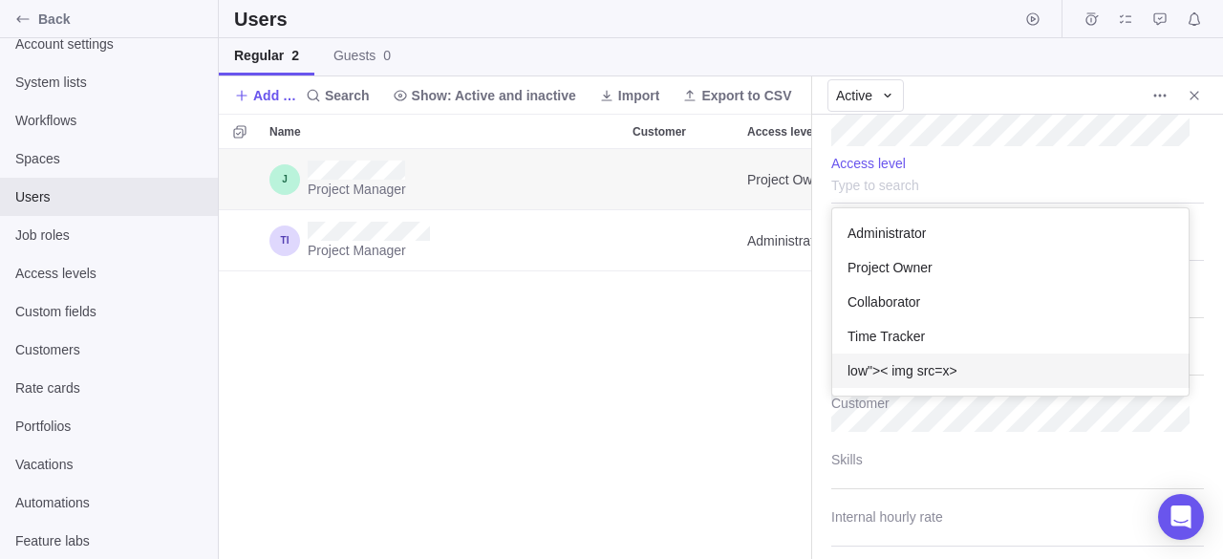
click at [1000, 366] on div "low">< img src=x>" at bounding box center [1010, 371] width 357 height 34
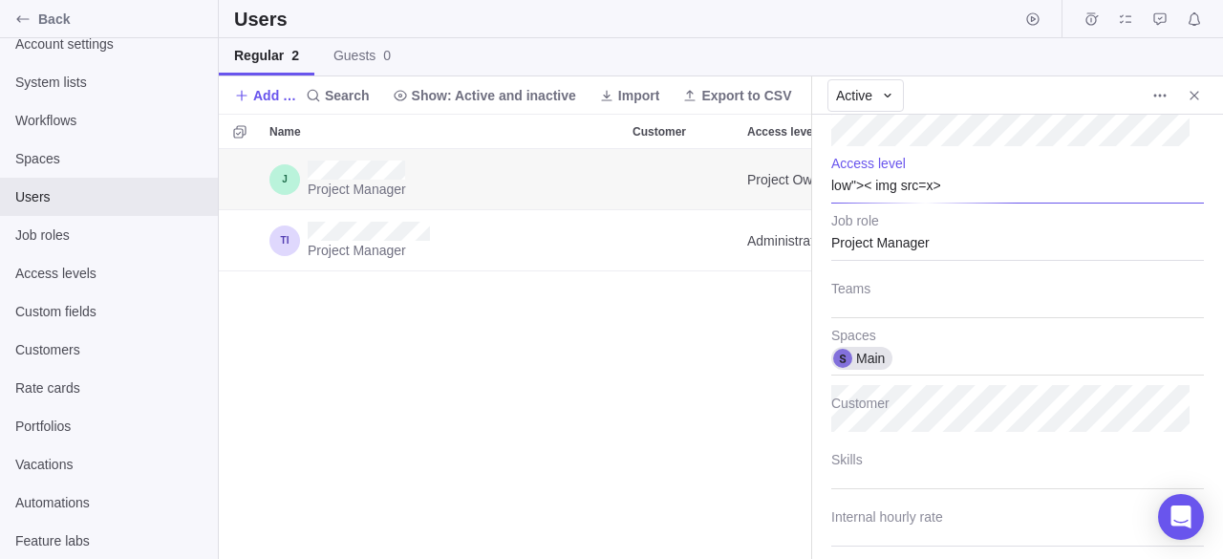
type textarea "x"
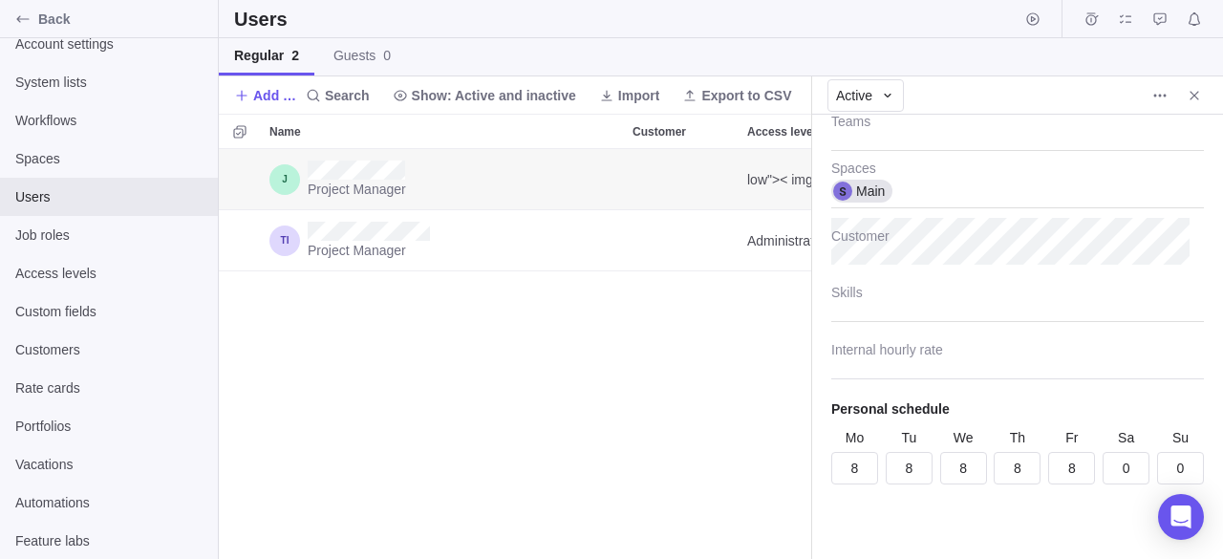
scroll to position [0, 0]
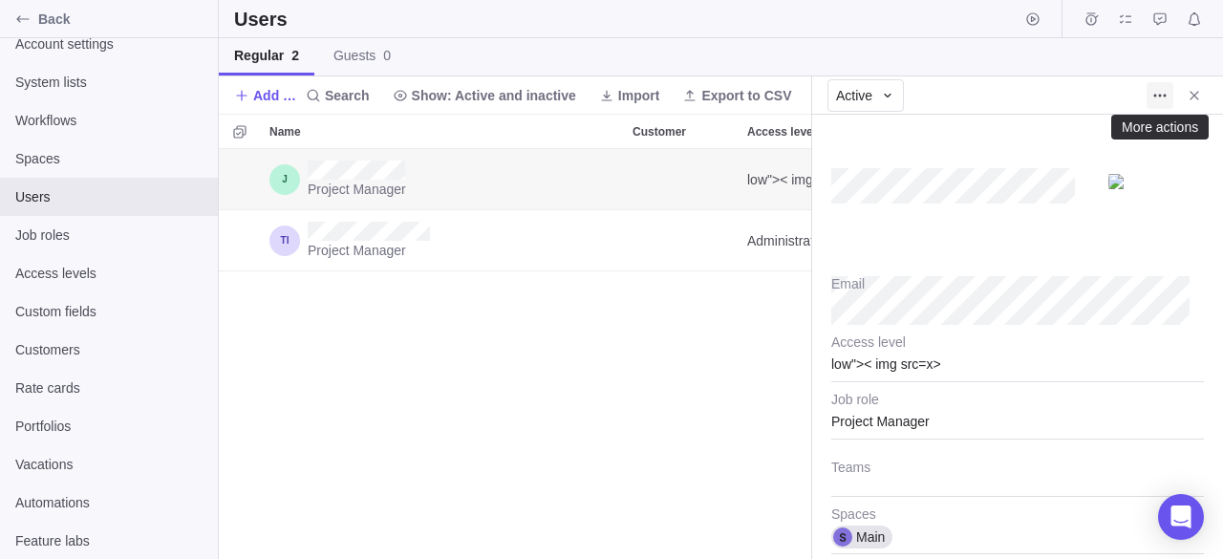
click at [1151, 105] on span "More actions" at bounding box center [1160, 95] width 27 height 27
